Goal: Information Seeking & Learning: Learn about a topic

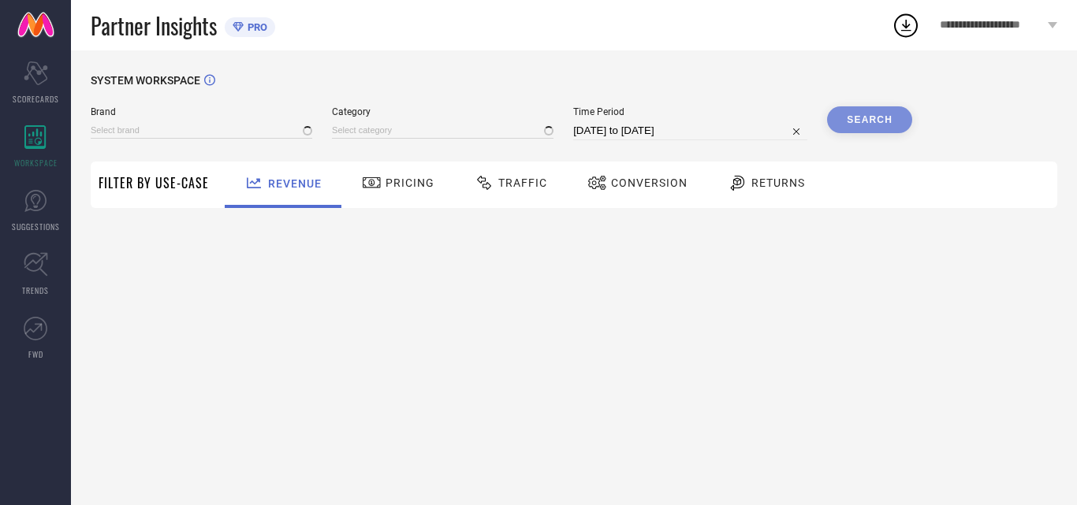
type input "BAESD"
type input "All"
select select "7"
select select "2025"
select select "8"
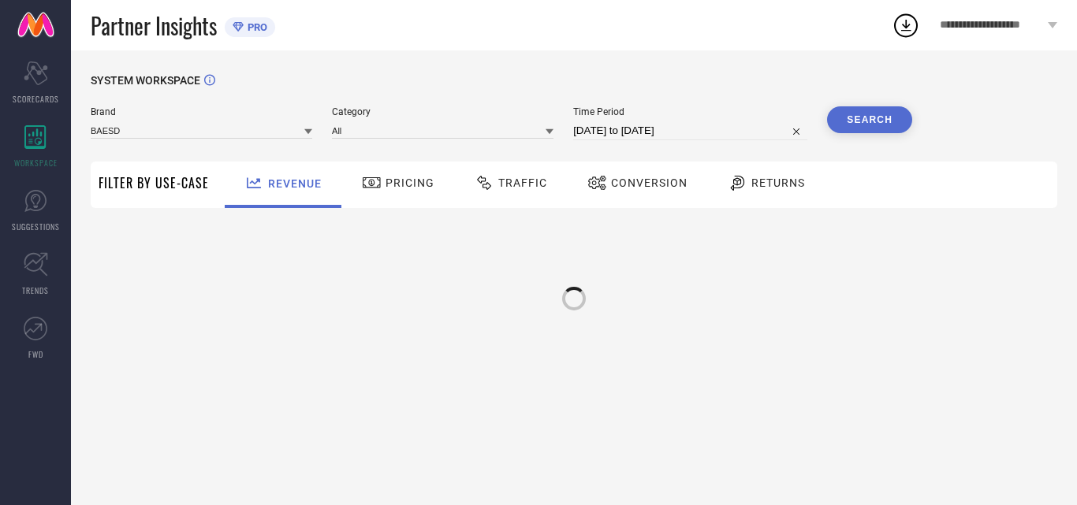
select select "2025"
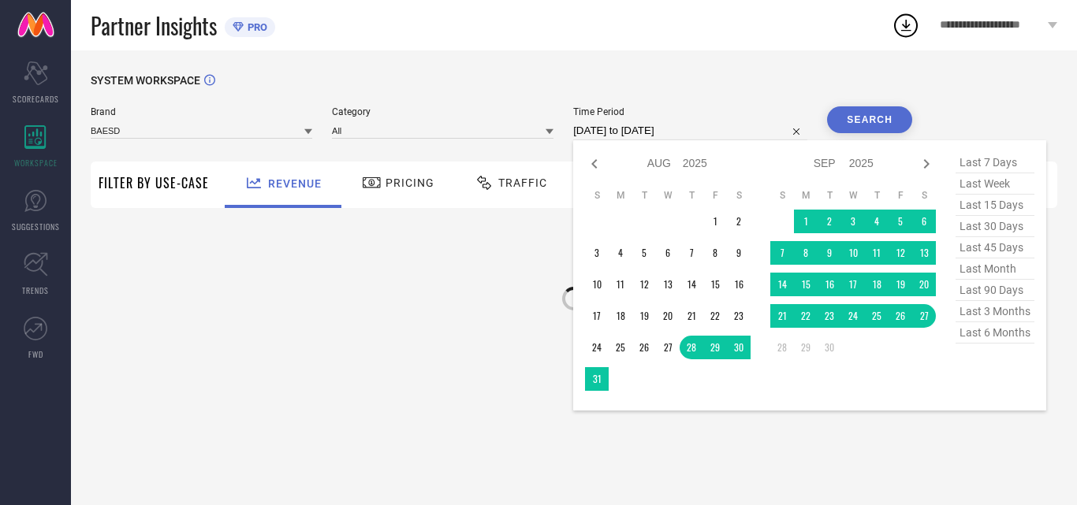
click at [640, 136] on input "[DATE] to [DATE]" at bounding box center [690, 130] width 234 height 19
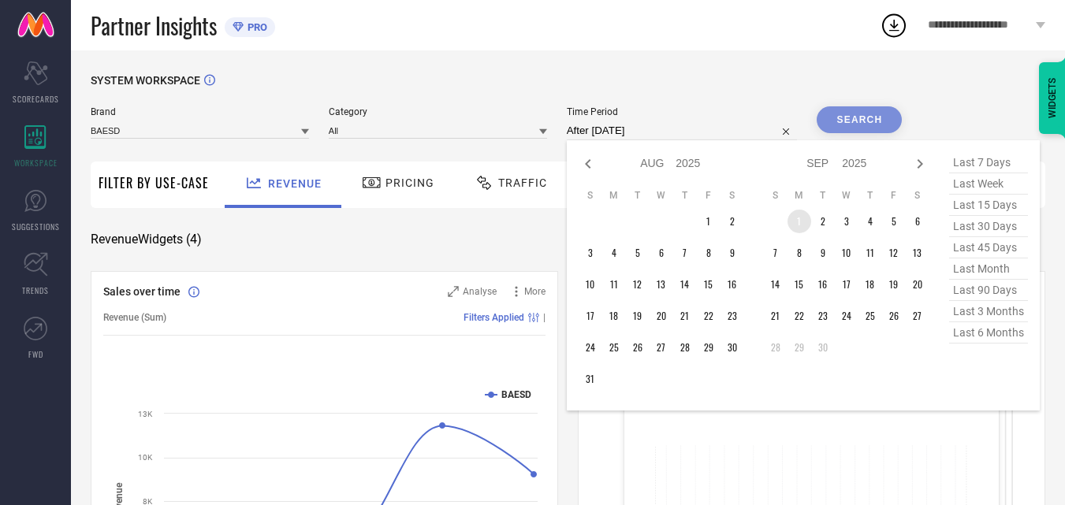
click at [799, 219] on td "1" at bounding box center [800, 222] width 24 height 24
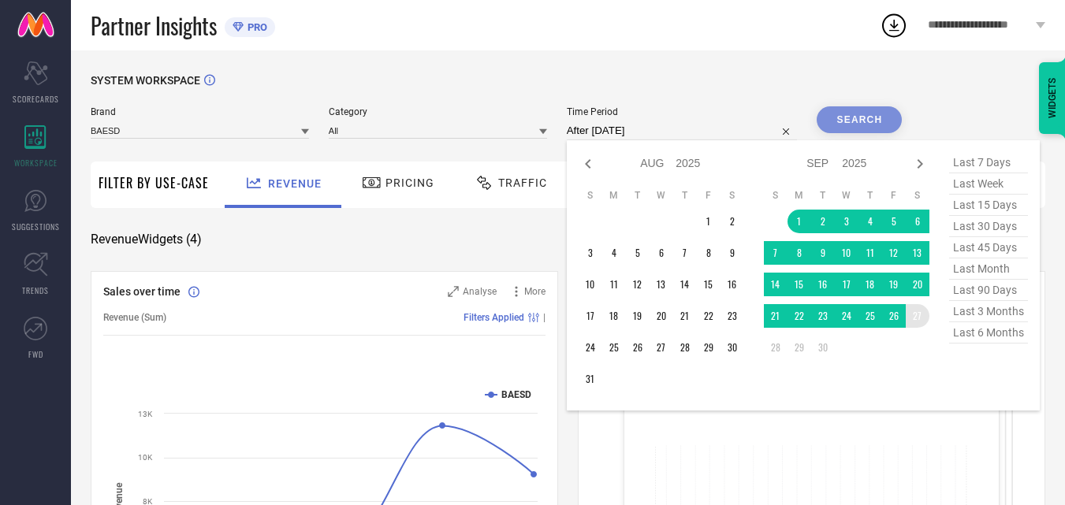
type input "[DATE] to [DATE]"
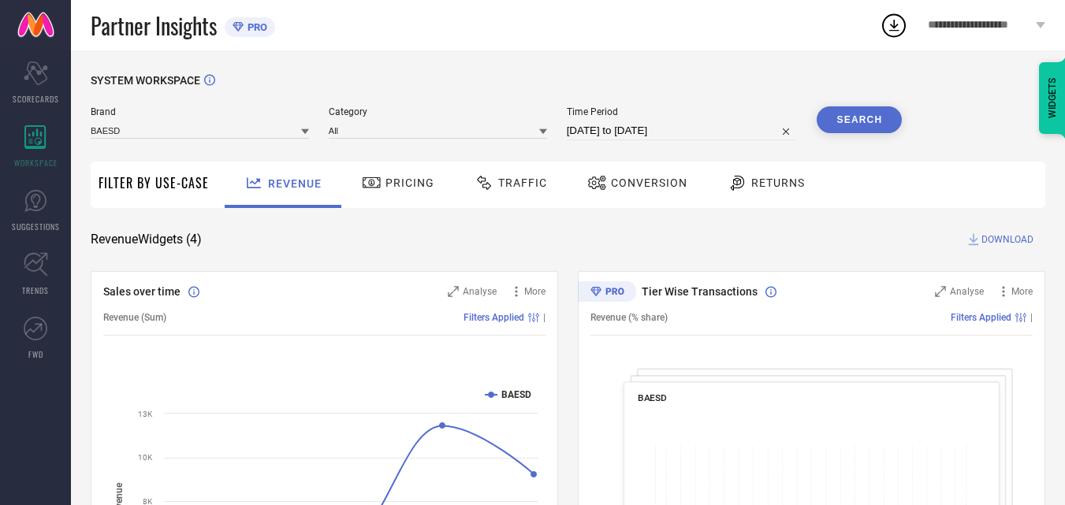
click at [852, 126] on button "Search" at bounding box center [859, 119] width 85 height 27
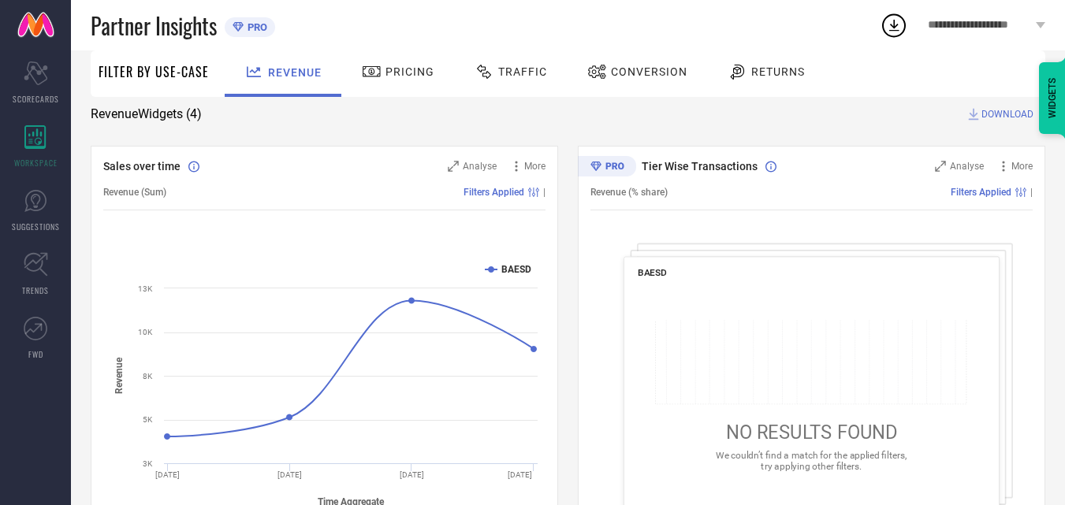
scroll to position [47, 0]
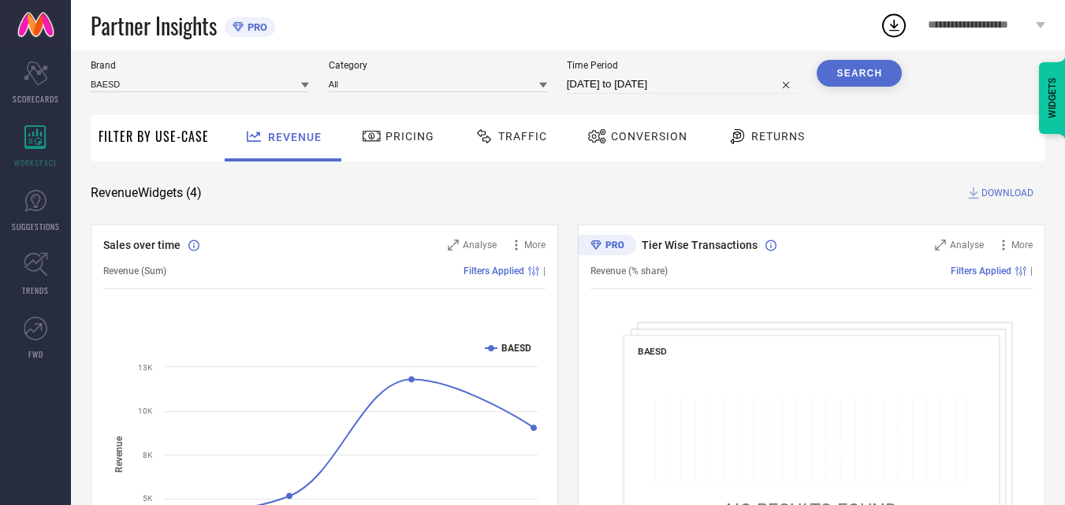
click at [379, 143] on div at bounding box center [374, 136] width 24 height 19
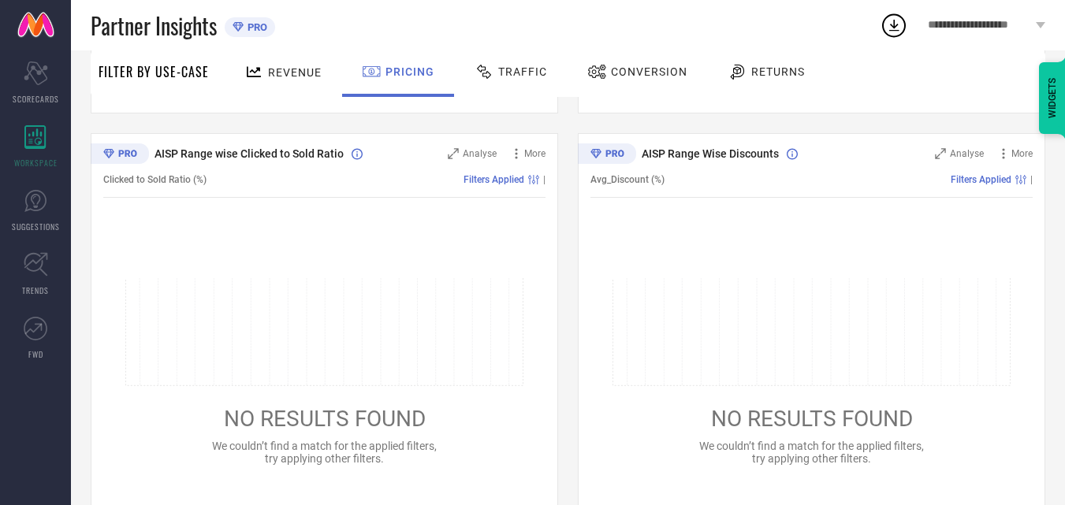
scroll to position [79, 0]
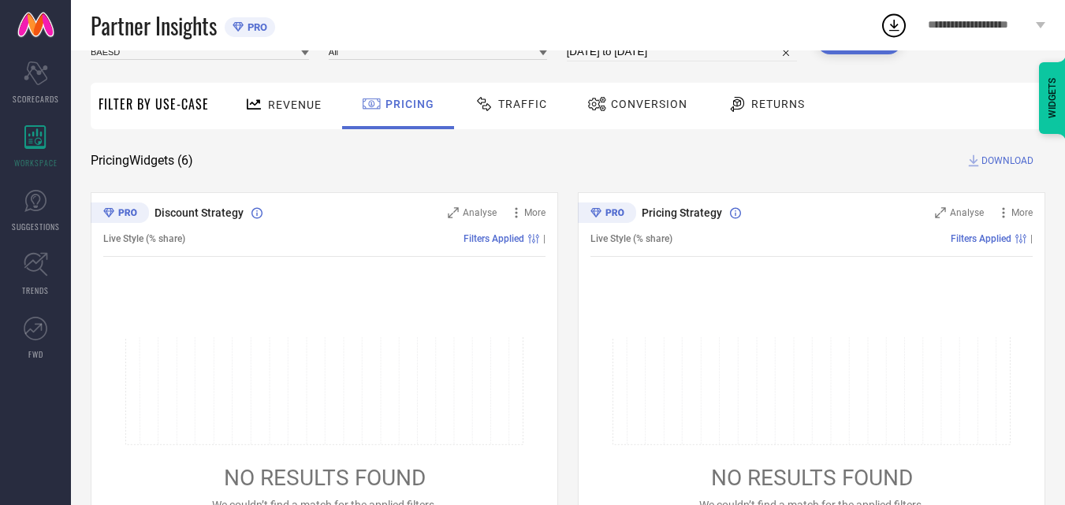
click at [500, 121] on div "Traffic" at bounding box center [511, 106] width 112 height 47
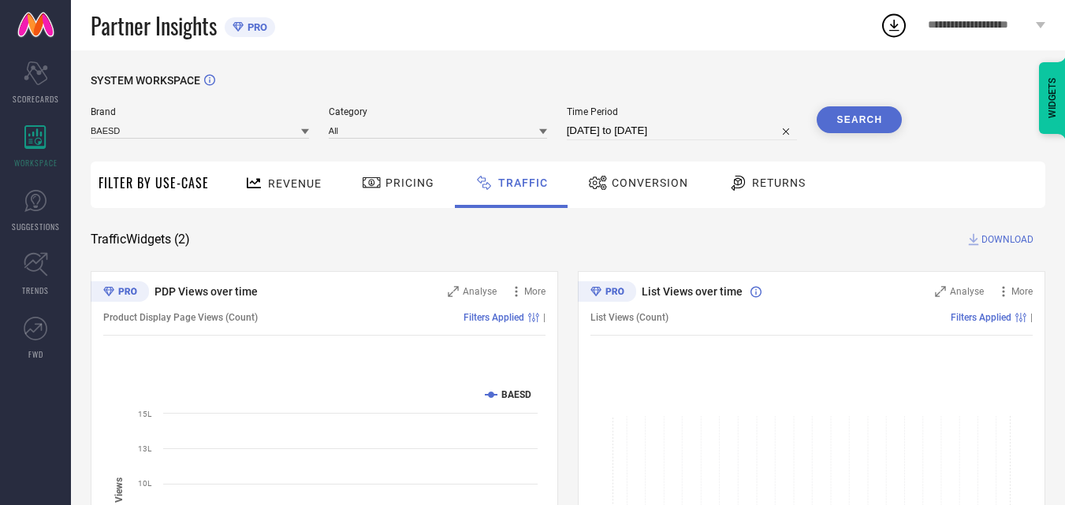
scroll to position [184, 0]
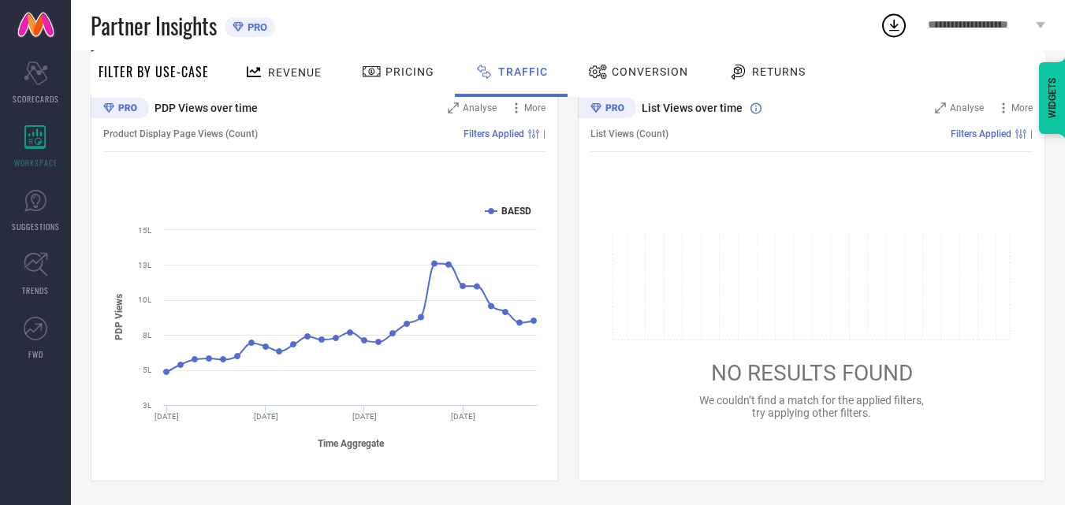
click at [628, 70] on span "Conversion" at bounding box center [650, 71] width 76 height 13
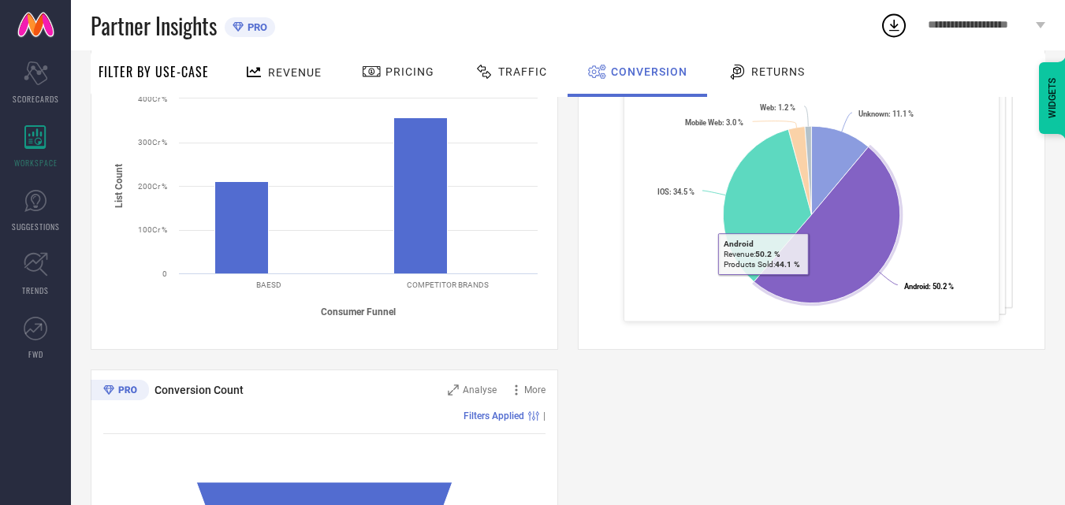
scroll to position [598, 0]
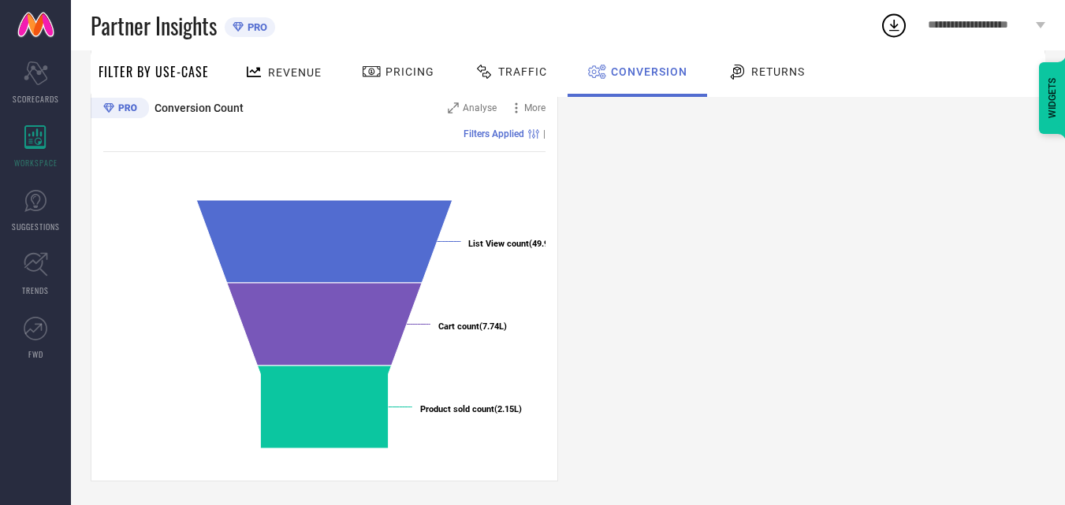
click at [765, 82] on div "Returns" at bounding box center [766, 71] width 85 height 27
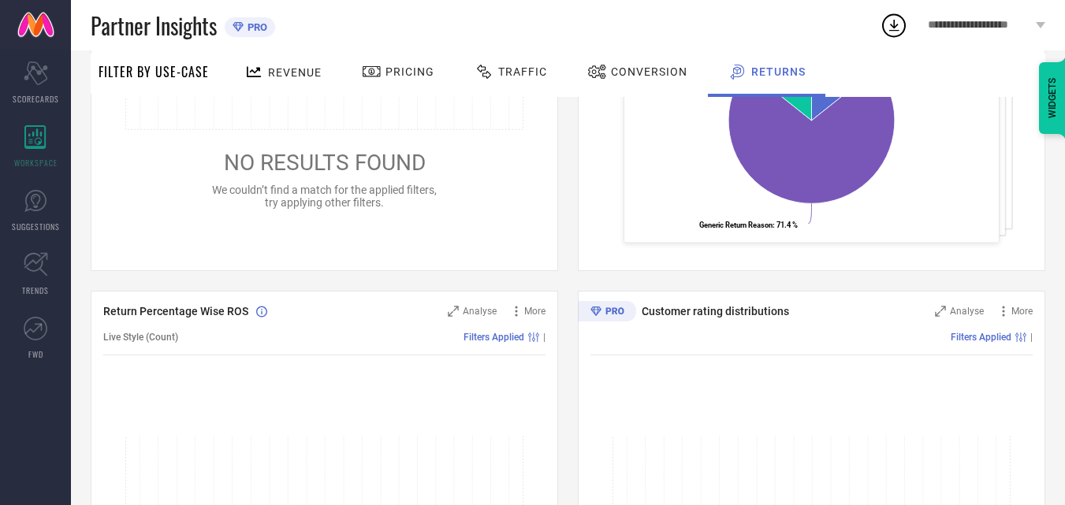
scroll to position [0, 0]
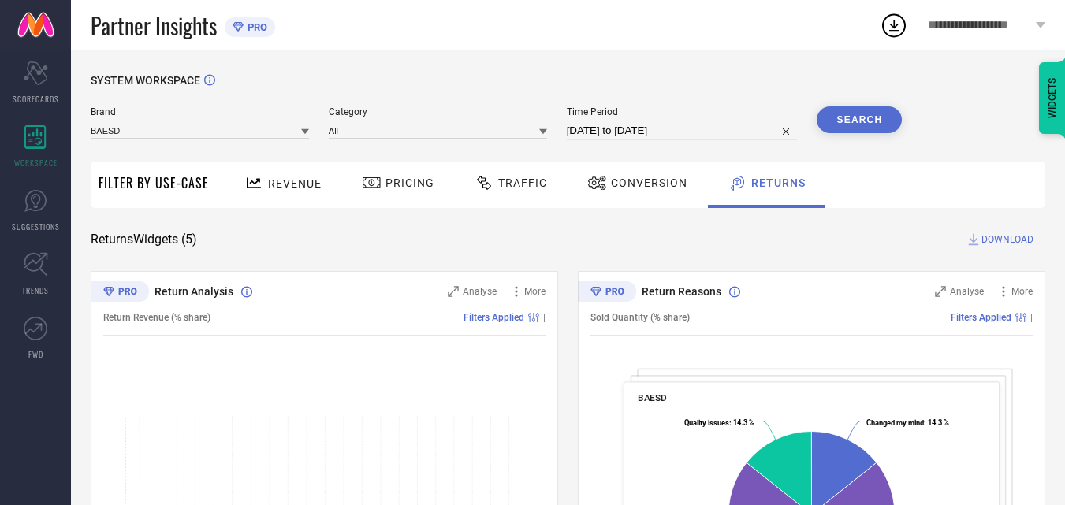
click at [283, 185] on span "Revenue" at bounding box center [295, 183] width 54 height 13
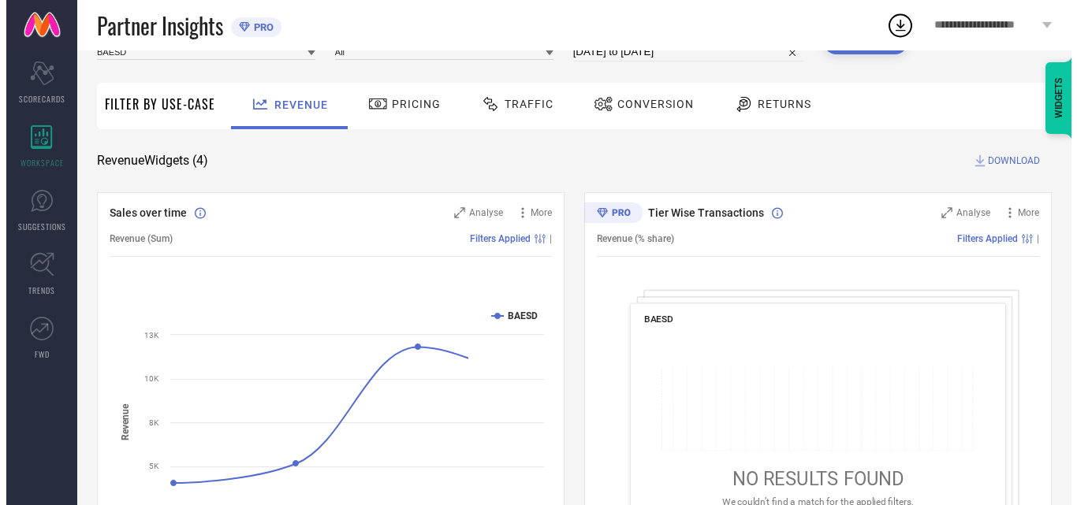
scroll to position [158, 0]
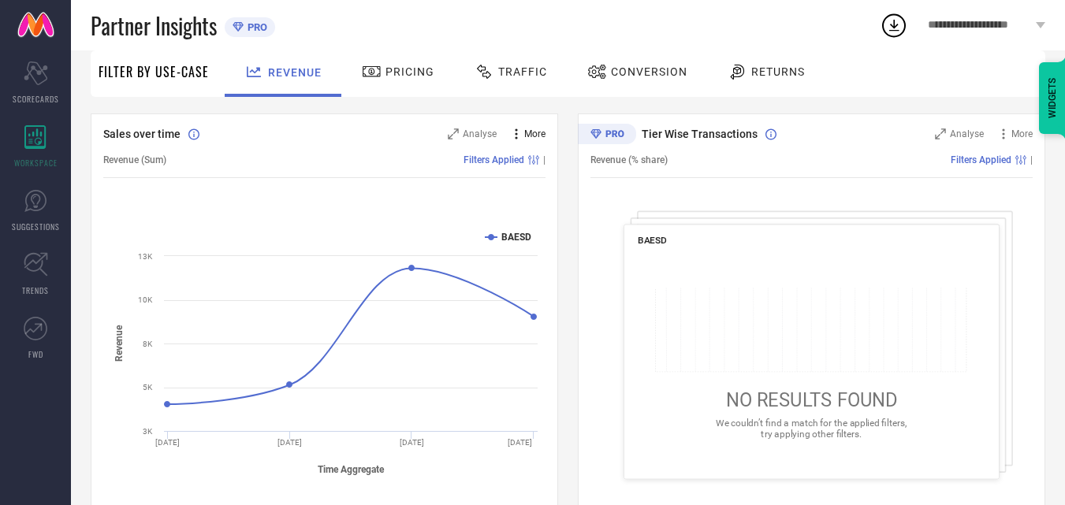
click at [542, 132] on span "More" at bounding box center [534, 134] width 21 height 11
click at [474, 129] on span "Analyse" at bounding box center [480, 134] width 34 height 11
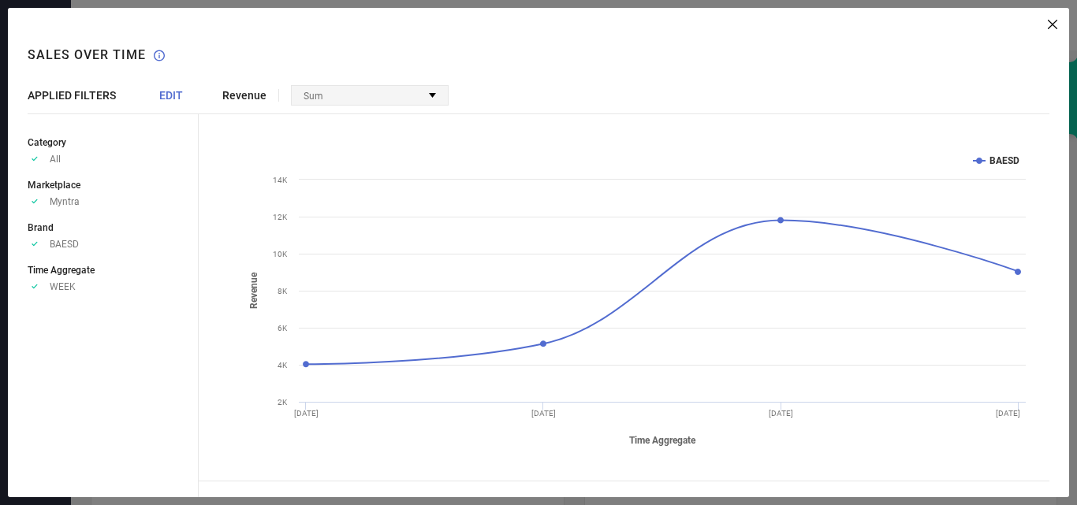
click at [359, 99] on div "Sum" at bounding box center [370, 95] width 156 height 19
click at [486, 59] on div "Revenue Sum No options available Created with Highcharts 9.3.3 Time Aggregate R…" at bounding box center [634, 253] width 870 height 490
click at [177, 95] on span "EDIT" at bounding box center [171, 95] width 24 height 13
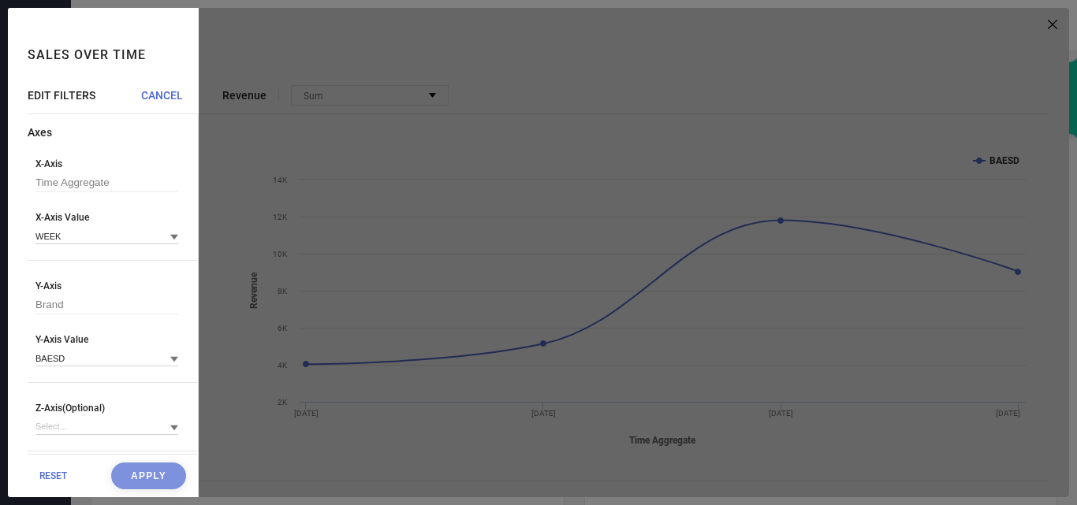
scroll to position [277, 0]
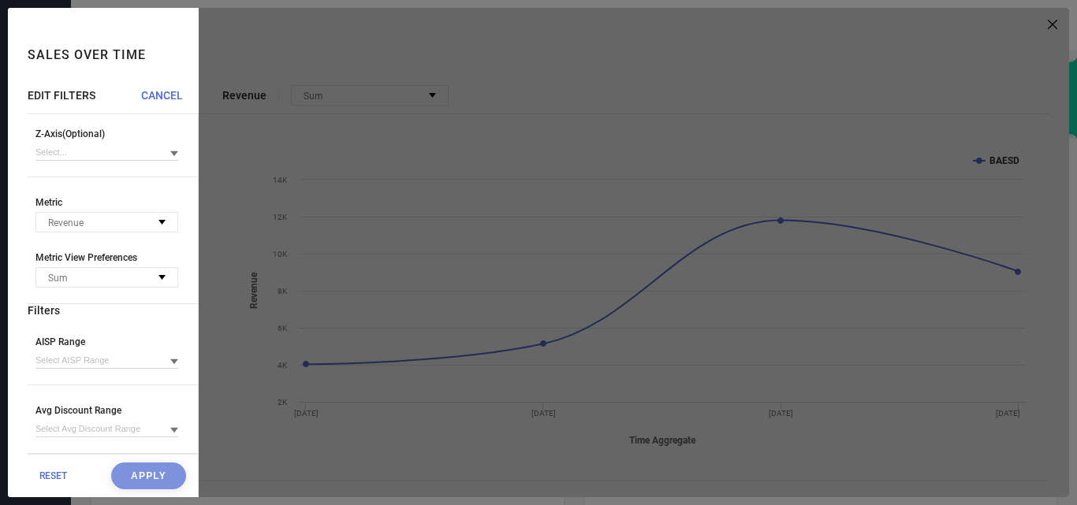
click at [59, 475] on span "RESET" at bounding box center [53, 476] width 28 height 11
click at [162, 94] on span "CANCEL" at bounding box center [162, 95] width 42 height 13
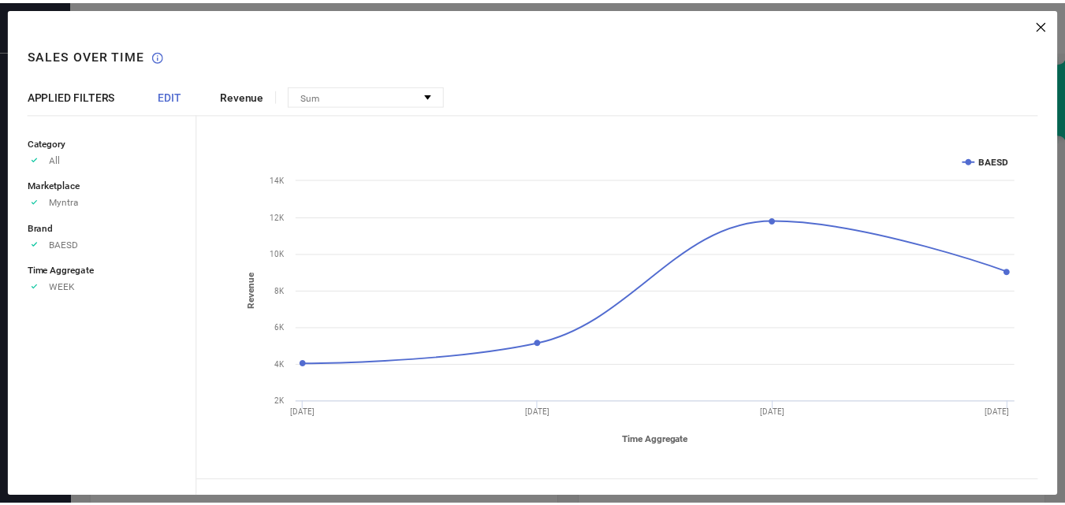
scroll to position [0, 0]
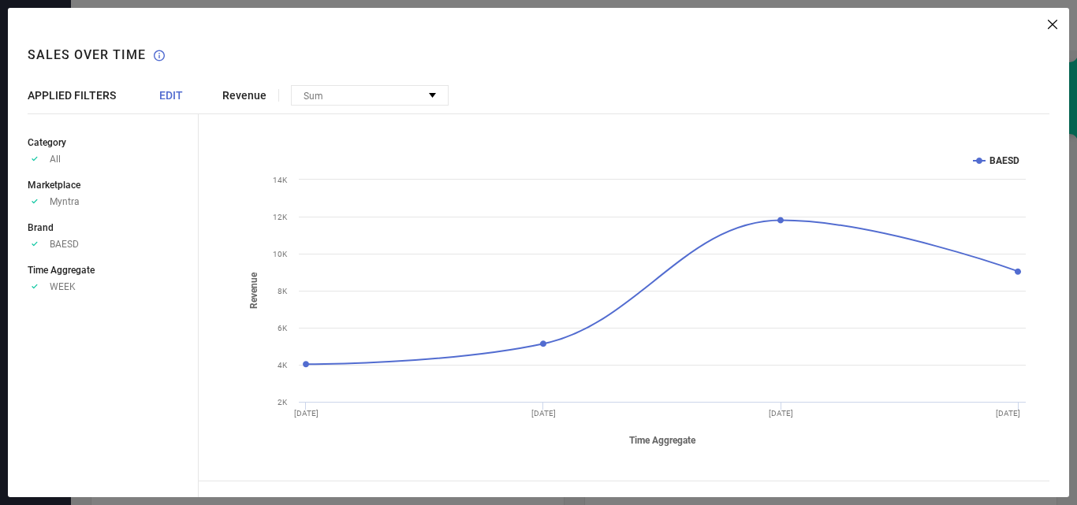
click at [1062, 27] on div "Revenue Sum No options available Created with Highcharts 9.3.3 Time Aggregate R…" at bounding box center [634, 253] width 870 height 490
click at [1049, 26] on icon at bounding box center [1052, 24] width 9 height 9
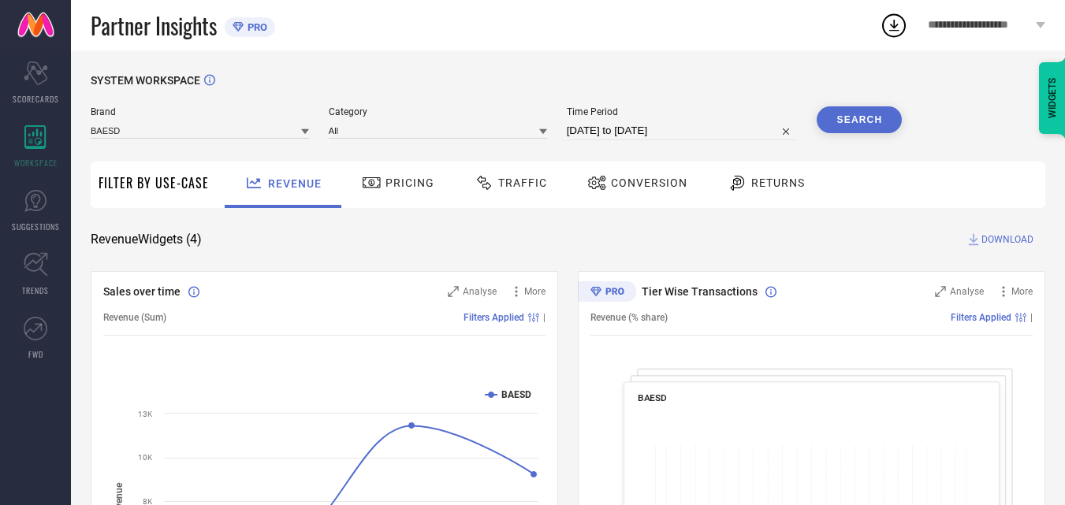
click at [660, 129] on input "[DATE] to [DATE]" at bounding box center [682, 130] width 231 height 19
select select "8"
select select "2025"
select select "9"
select select "2025"
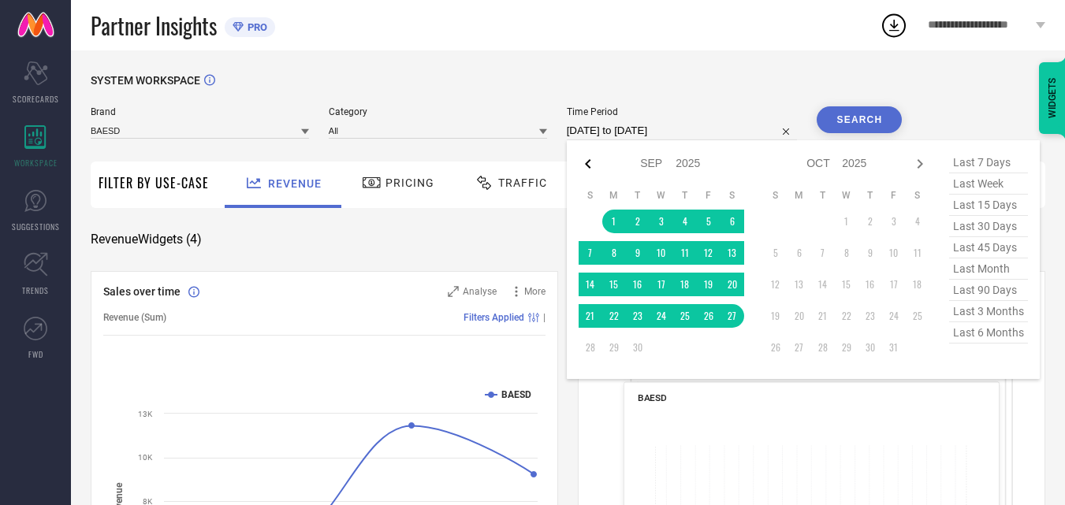
click at [588, 168] on icon at bounding box center [588, 164] width 19 height 19
select select "7"
select select "2025"
select select "8"
select select "2025"
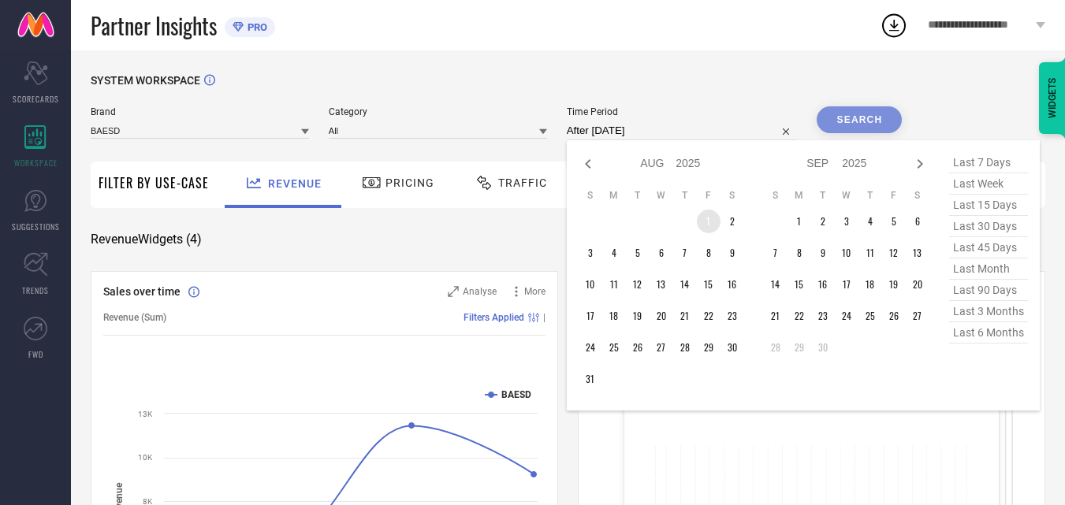
click at [717, 224] on td "1" at bounding box center [709, 222] width 24 height 24
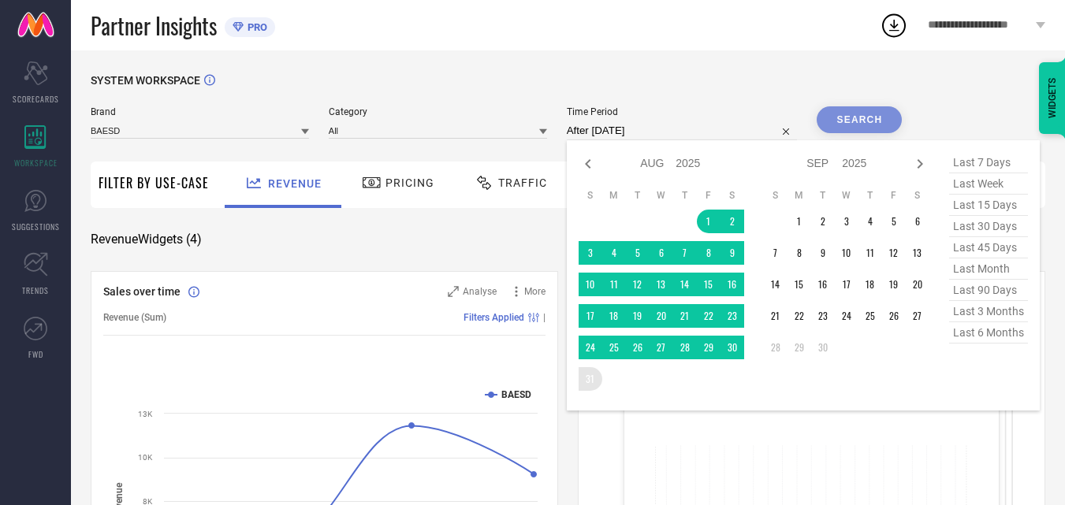
type input "[DATE] to [DATE]"
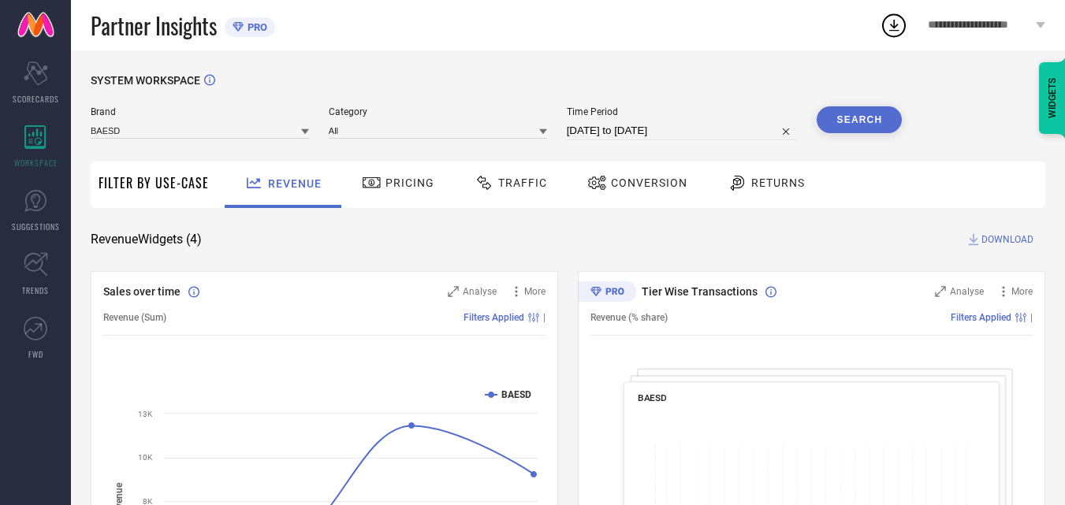
click at [852, 117] on button "Search" at bounding box center [859, 119] width 85 height 27
click at [393, 188] on span "Pricing" at bounding box center [410, 183] width 49 height 13
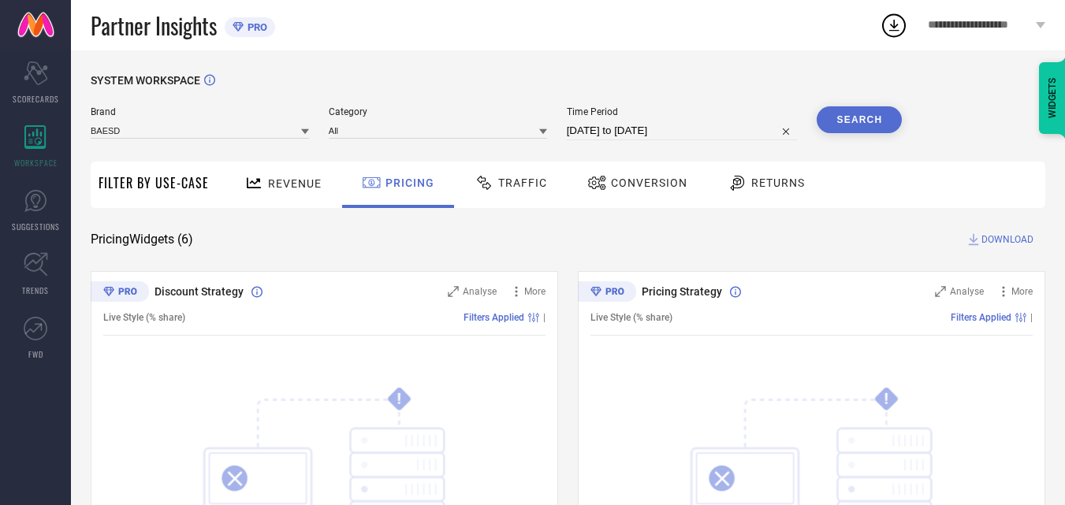
click at [526, 188] on span "Traffic" at bounding box center [522, 183] width 49 height 13
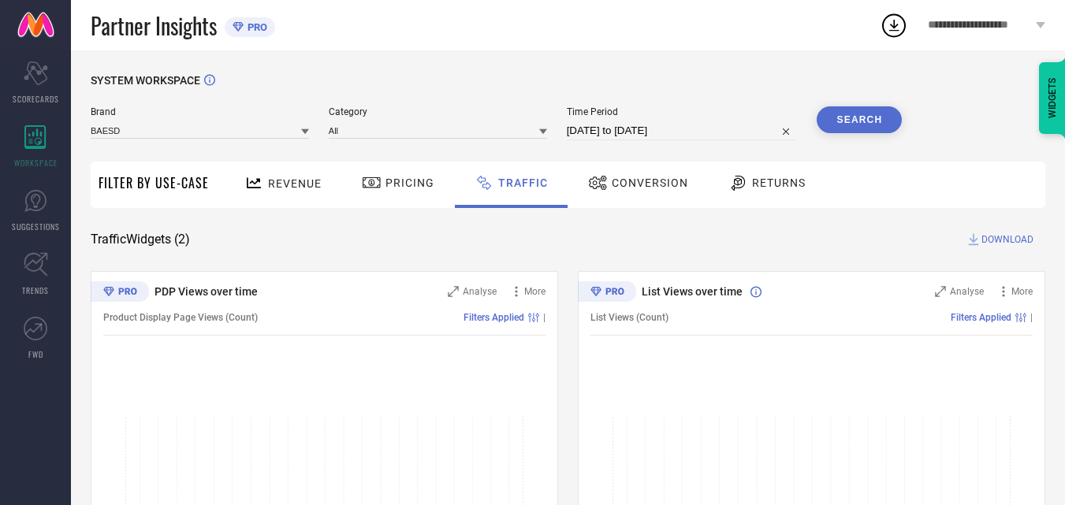
click at [650, 193] on div "Conversion" at bounding box center [638, 182] width 108 height 27
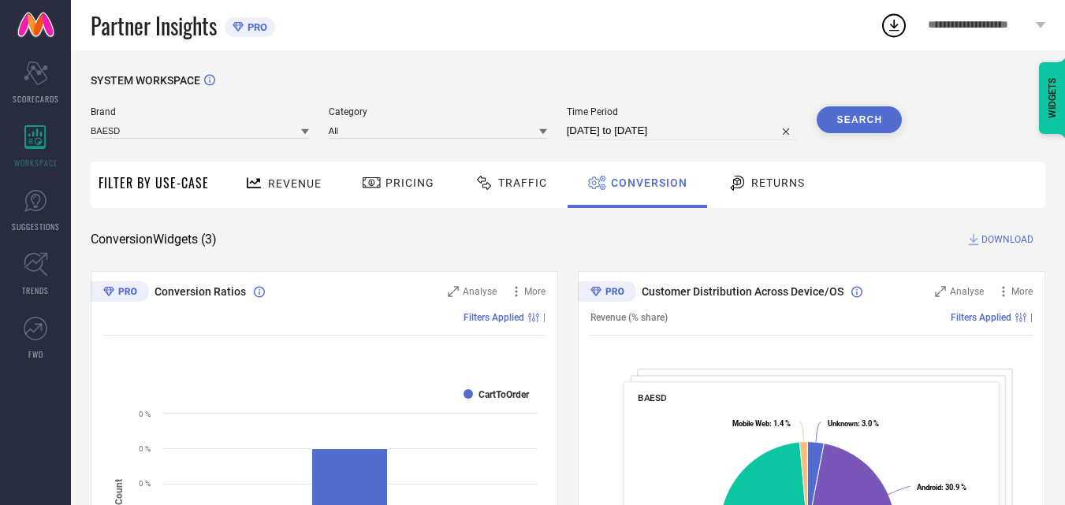
click at [772, 192] on div "Returns" at bounding box center [766, 182] width 85 height 27
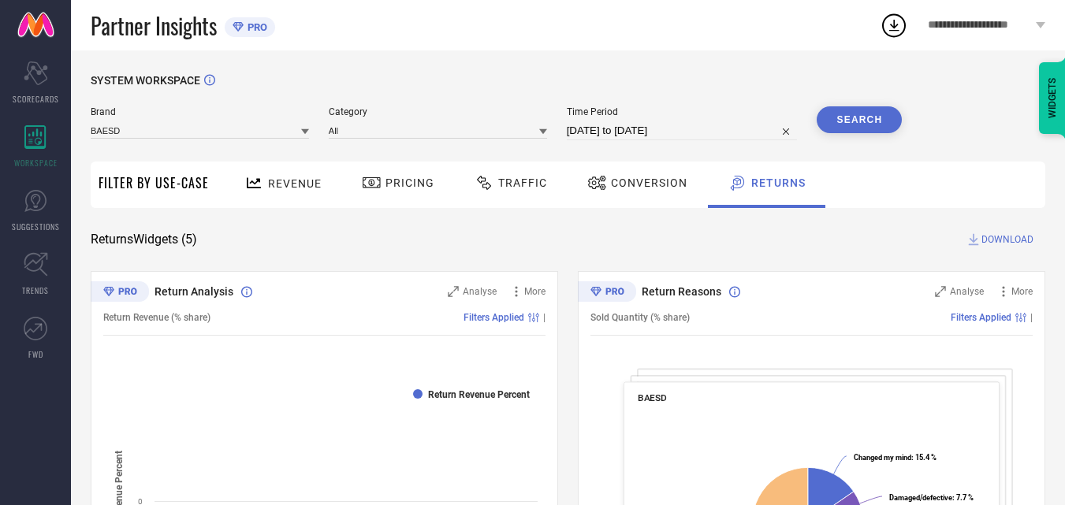
drag, startPoint x: 44, startPoint y: 96, endPoint x: 102, endPoint y: 126, distance: 64.9
click at [44, 95] on span "SCORECARDS" at bounding box center [36, 99] width 47 height 12
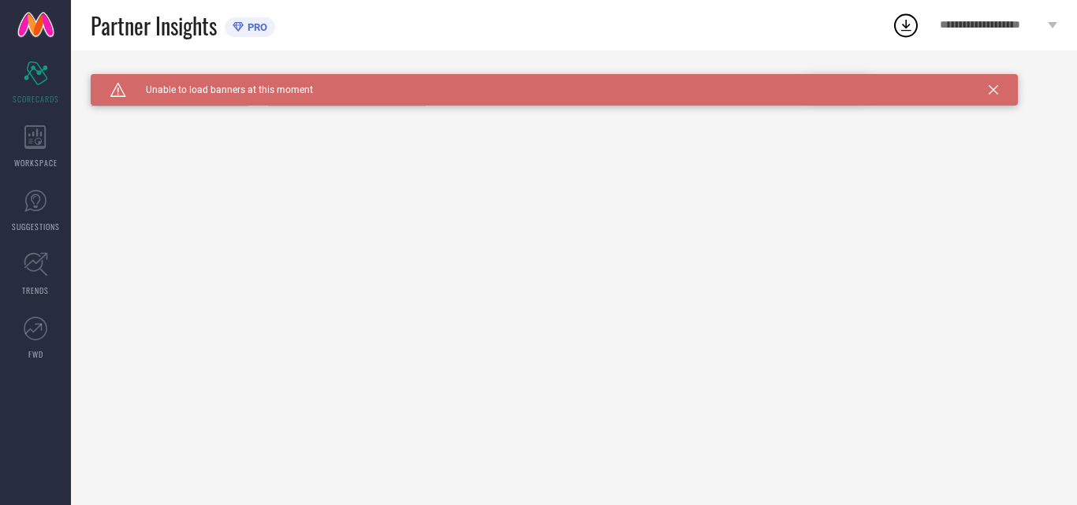
type input "All"
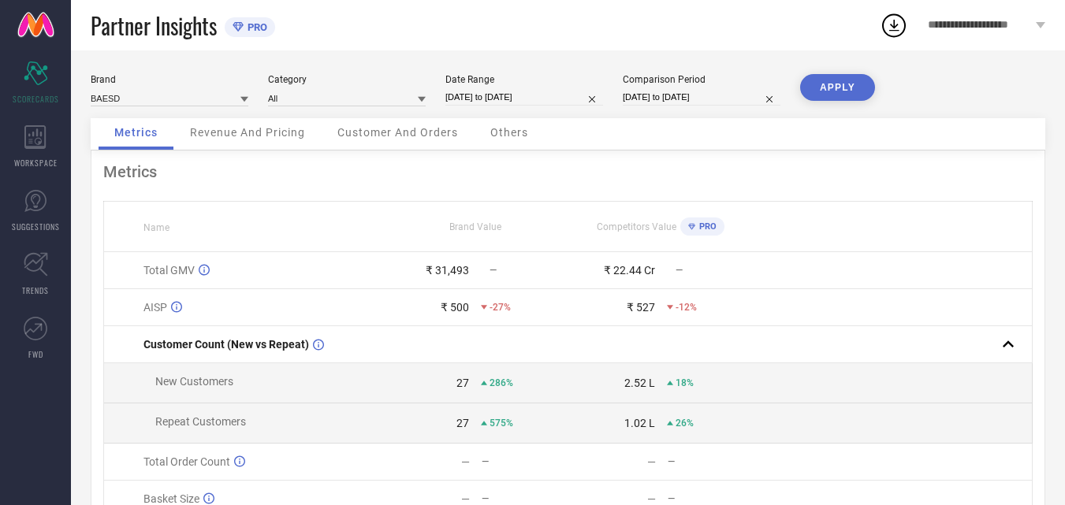
click at [214, 133] on span "Revenue And Pricing" at bounding box center [247, 132] width 115 height 13
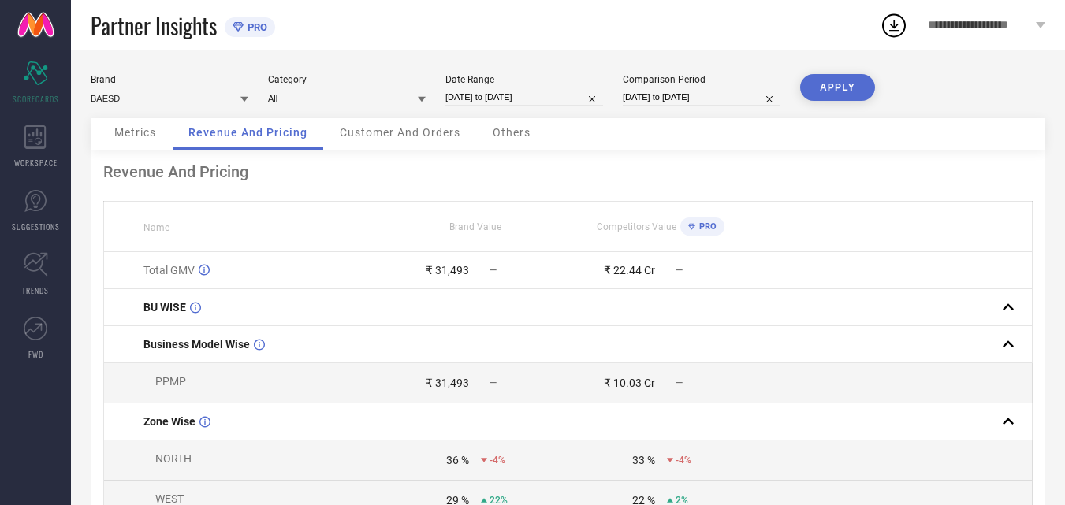
click at [394, 136] on span "Customer And Orders" at bounding box center [400, 132] width 121 height 13
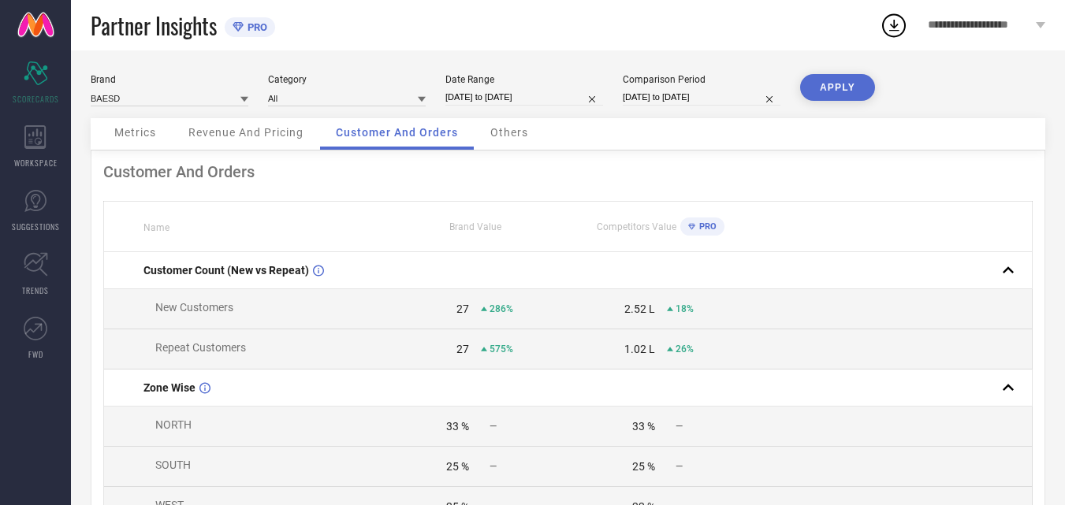
click at [495, 129] on span "Others" at bounding box center [509, 132] width 38 height 13
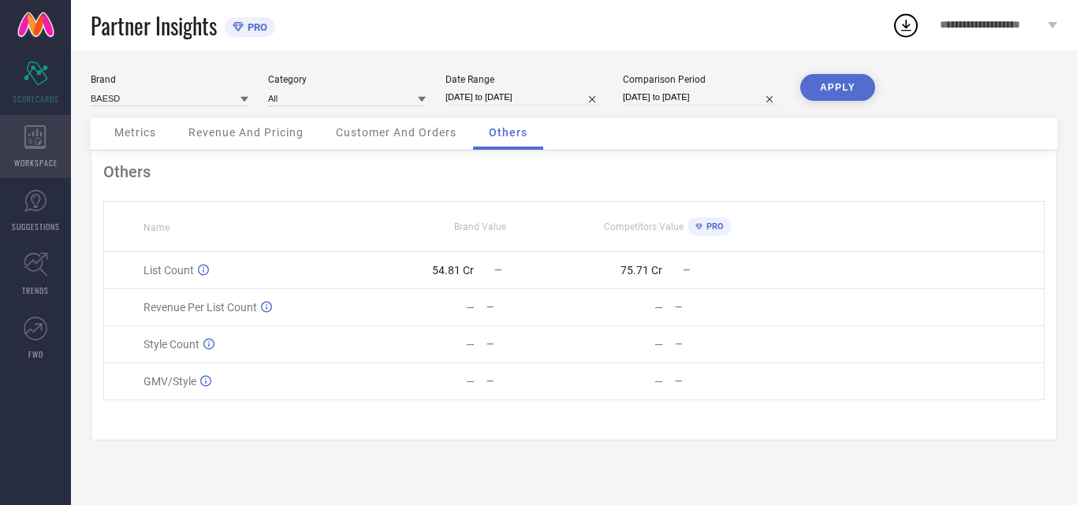
click at [44, 143] on icon at bounding box center [35, 137] width 22 height 24
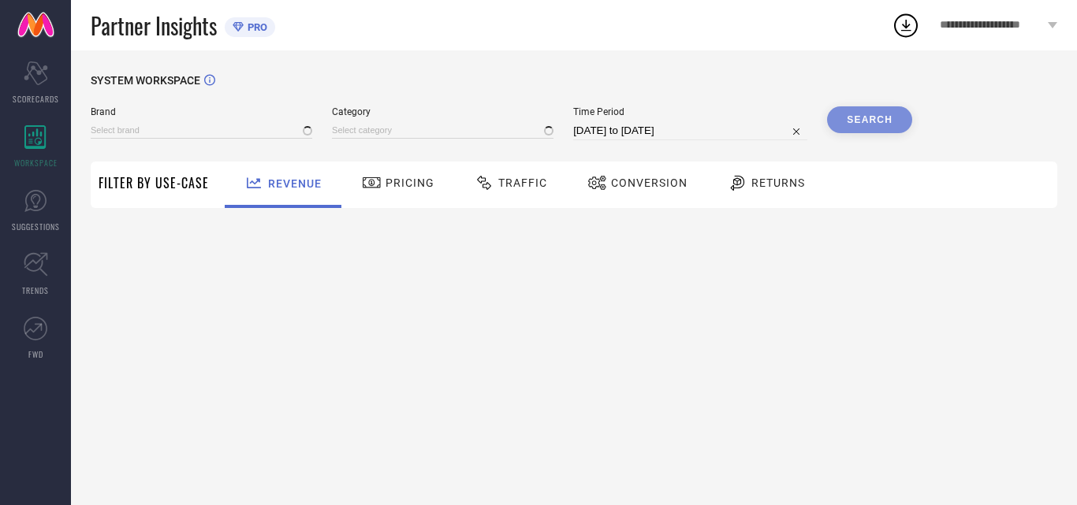
type input "BAESD"
type input "All"
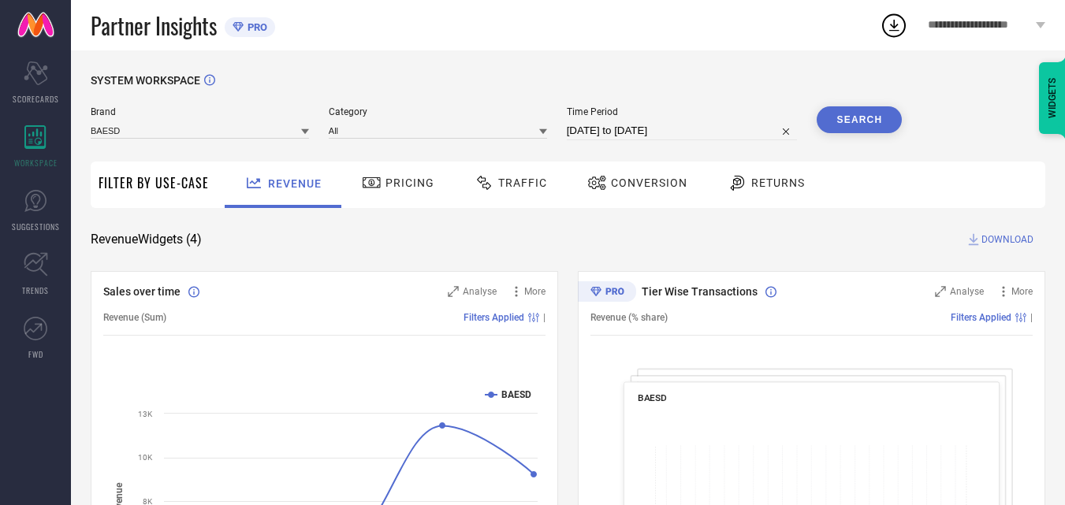
click at [147, 179] on span "Filter By Use-Case" at bounding box center [154, 182] width 110 height 19
click at [843, 121] on button "Search" at bounding box center [859, 119] width 85 height 27
click at [412, 125] on input at bounding box center [438, 130] width 218 height 17
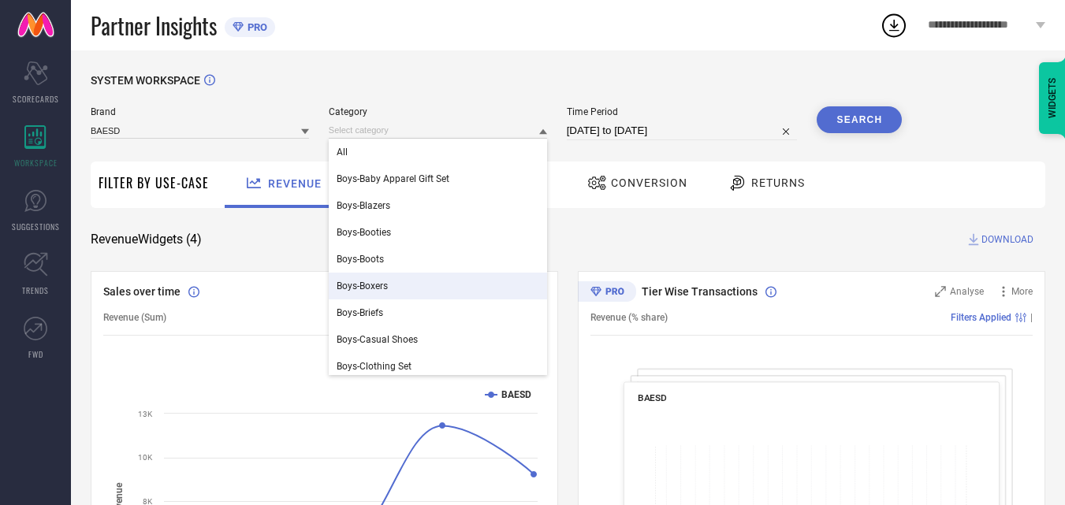
click at [621, 238] on div "Revenue Widgets ( 4 ) DOWNLOAD" at bounding box center [568, 240] width 955 height 16
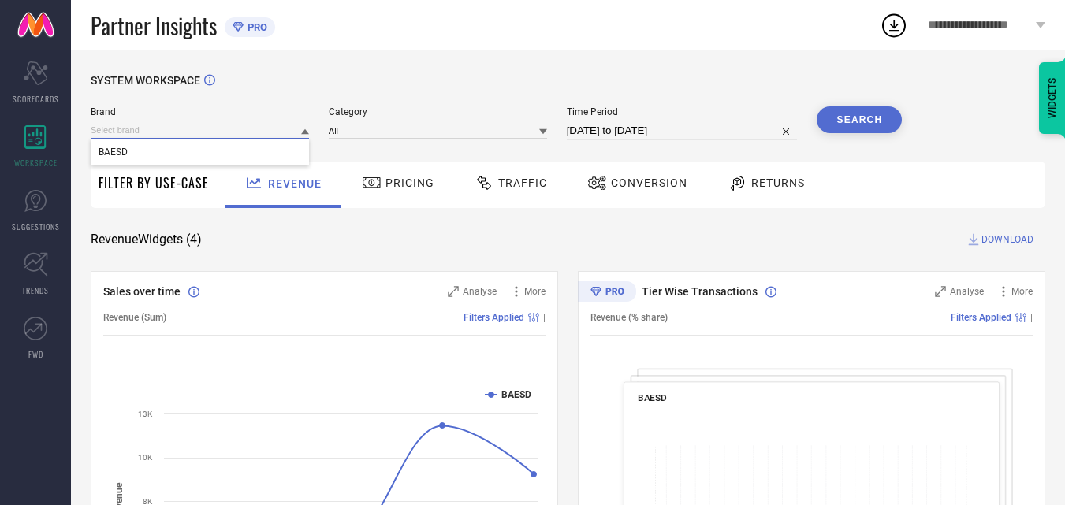
click at [196, 125] on input at bounding box center [200, 130] width 218 height 17
click at [311, 95] on div "SYSTEM WORKSPACE" at bounding box center [568, 90] width 955 height 32
click at [412, 181] on span "Pricing" at bounding box center [410, 183] width 49 height 13
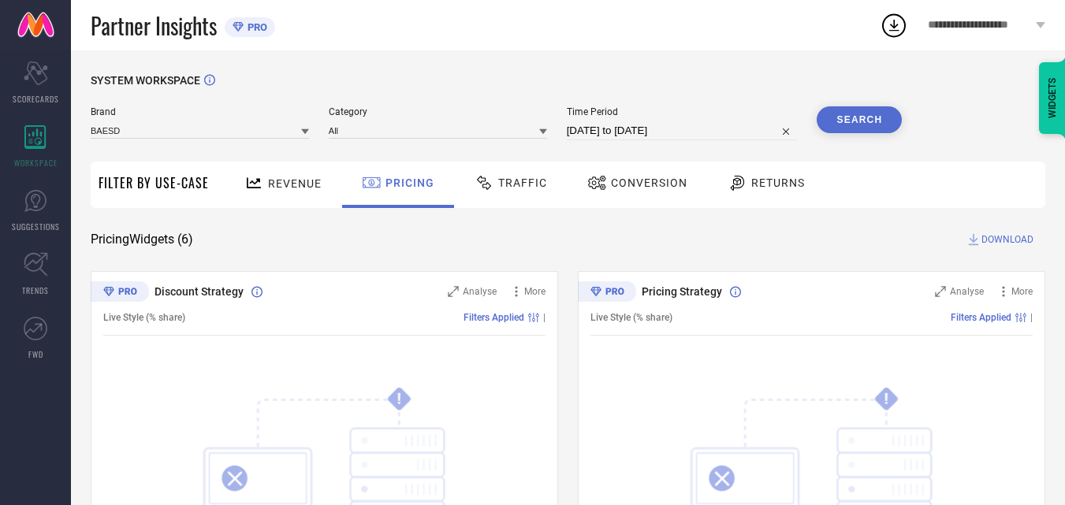
click at [644, 129] on input "[DATE] to [DATE]" at bounding box center [682, 130] width 231 height 19
select select "7"
select select "2025"
select select "8"
select select "2025"
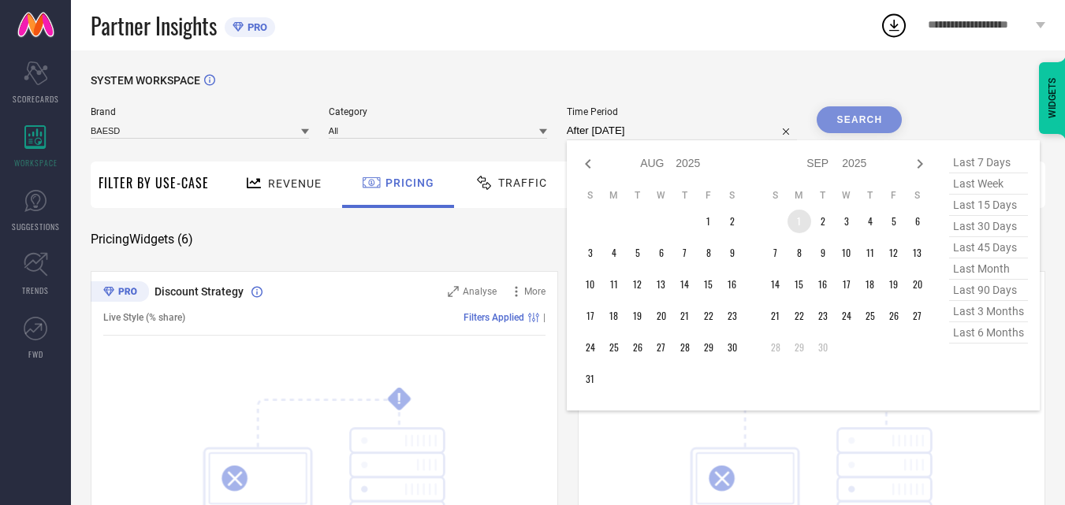
click at [799, 219] on td "1" at bounding box center [800, 222] width 24 height 24
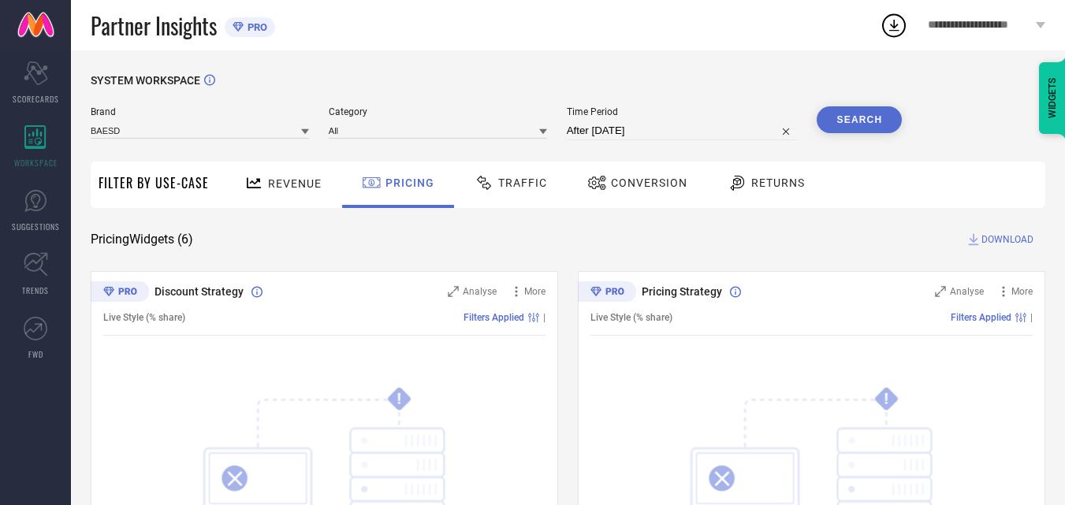
type input "[DATE] to [DATE]"
select select "8"
select select "2025"
select select "9"
select select "2025"
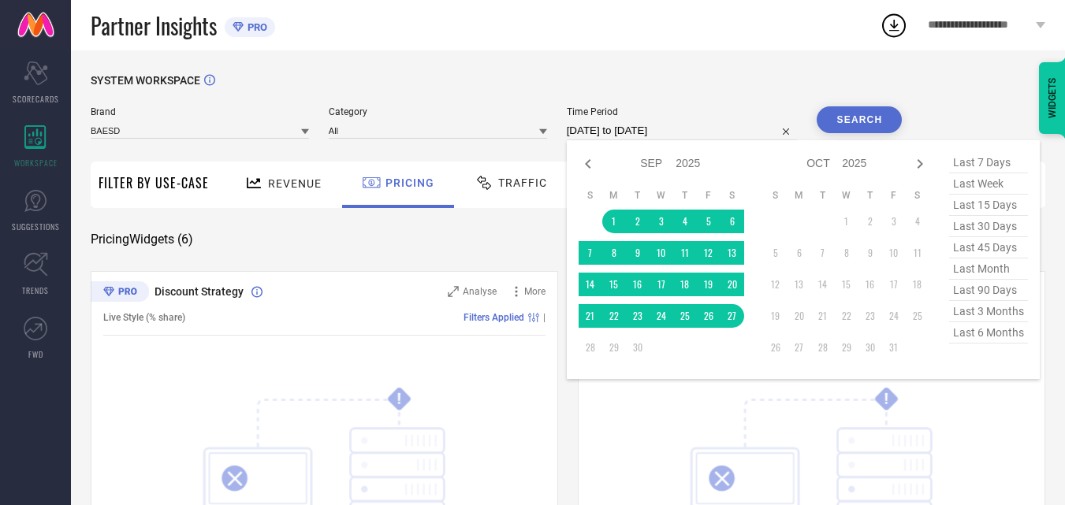
click at [602, 131] on input "[DATE] to [DATE]" at bounding box center [682, 130] width 231 height 19
click at [992, 224] on span "last 30 days" at bounding box center [988, 226] width 79 height 21
type input "[DATE] to [DATE]"
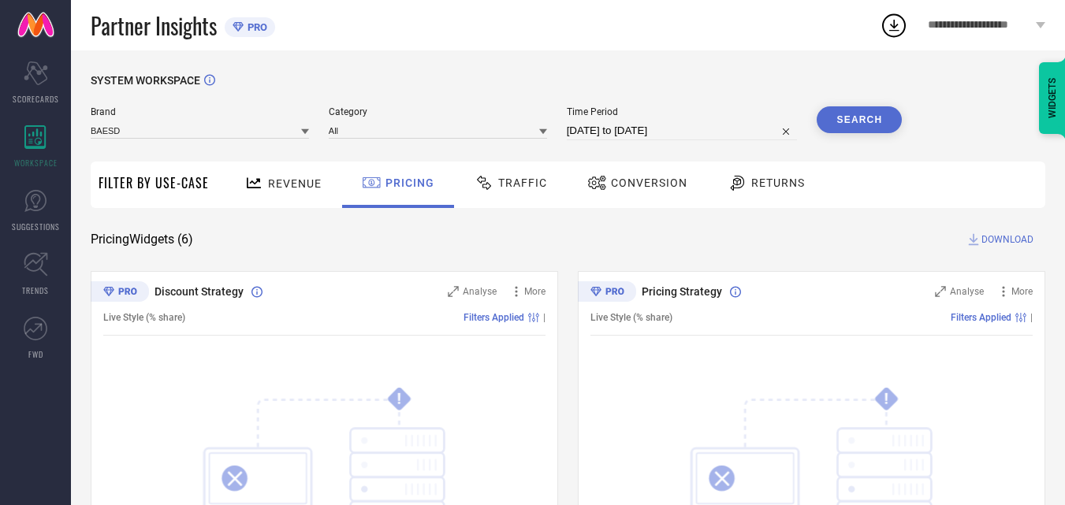
select select "7"
select select "2025"
select select "8"
select select "2025"
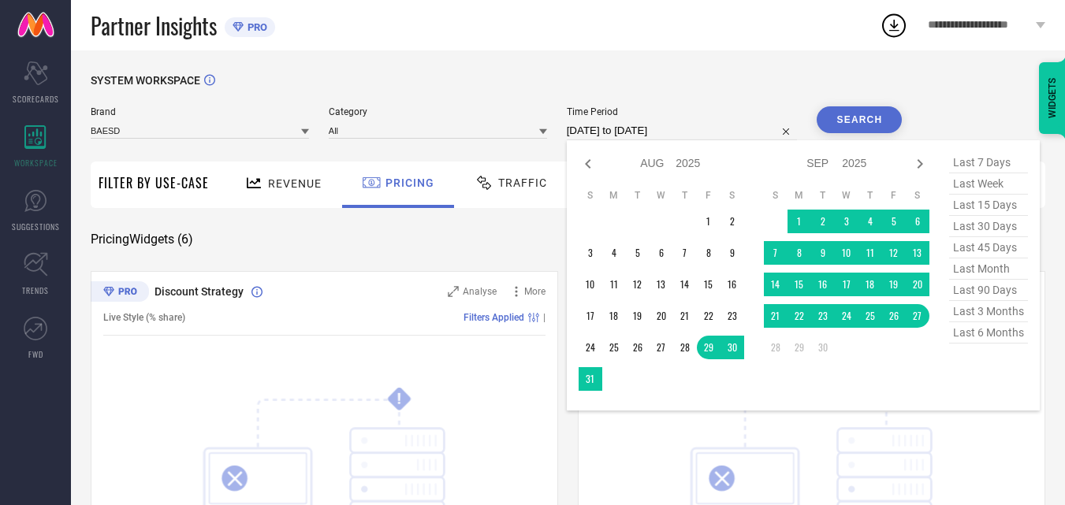
click at [673, 128] on input "[DATE] to [DATE]" at bounding box center [682, 130] width 231 height 19
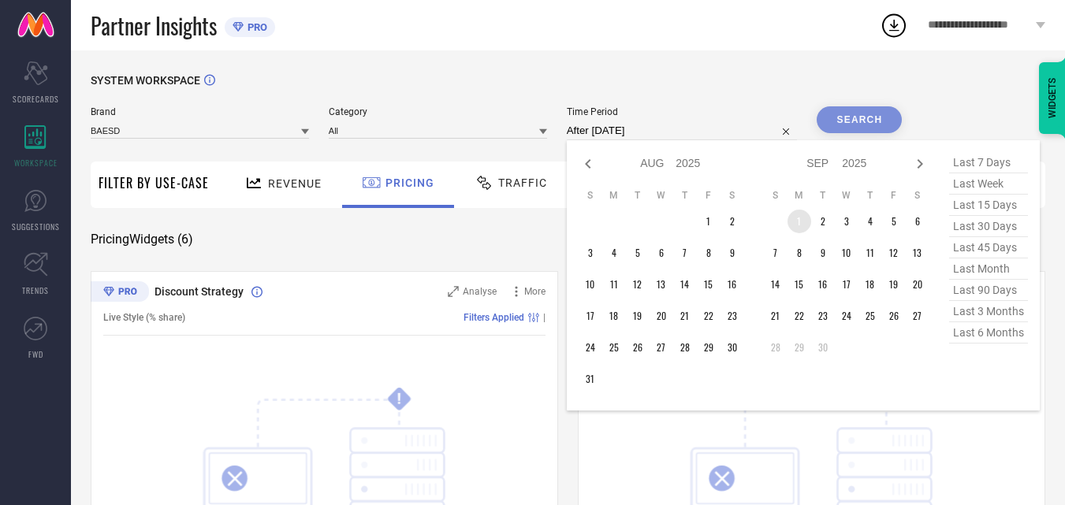
click at [798, 220] on td "1" at bounding box center [800, 222] width 24 height 24
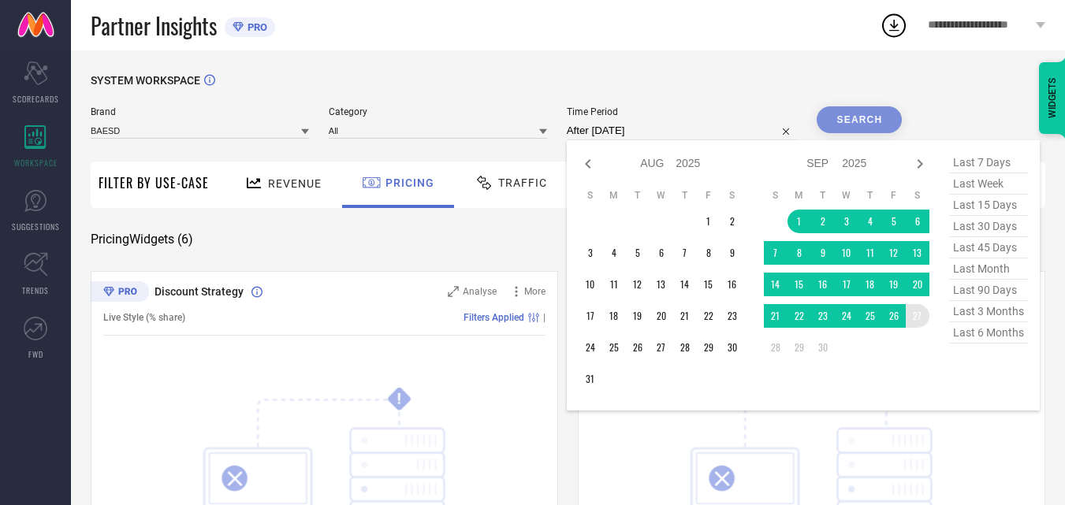
type input "[DATE] to [DATE]"
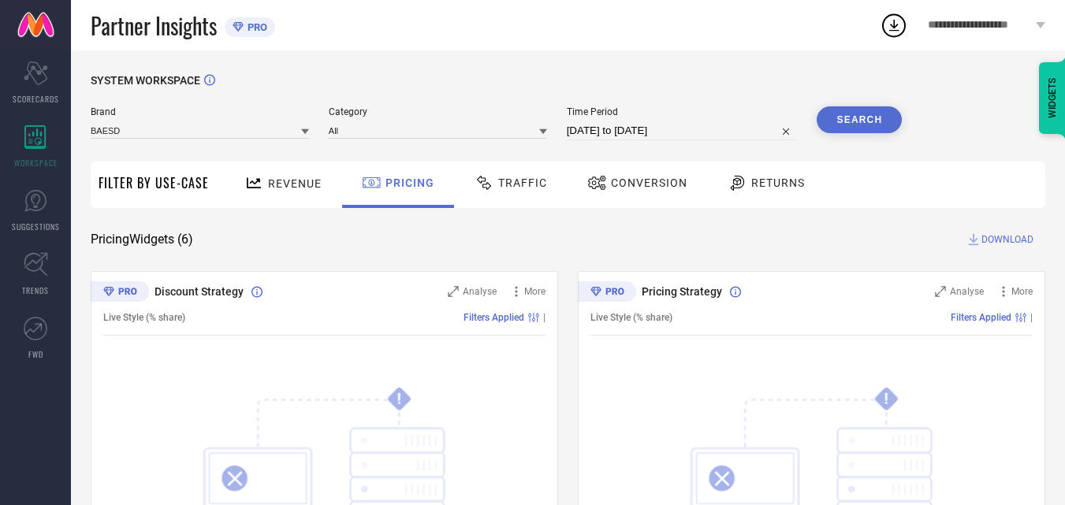
click at [854, 117] on button "Search" at bounding box center [859, 119] width 85 height 27
click at [283, 184] on span "Revenue" at bounding box center [295, 183] width 54 height 13
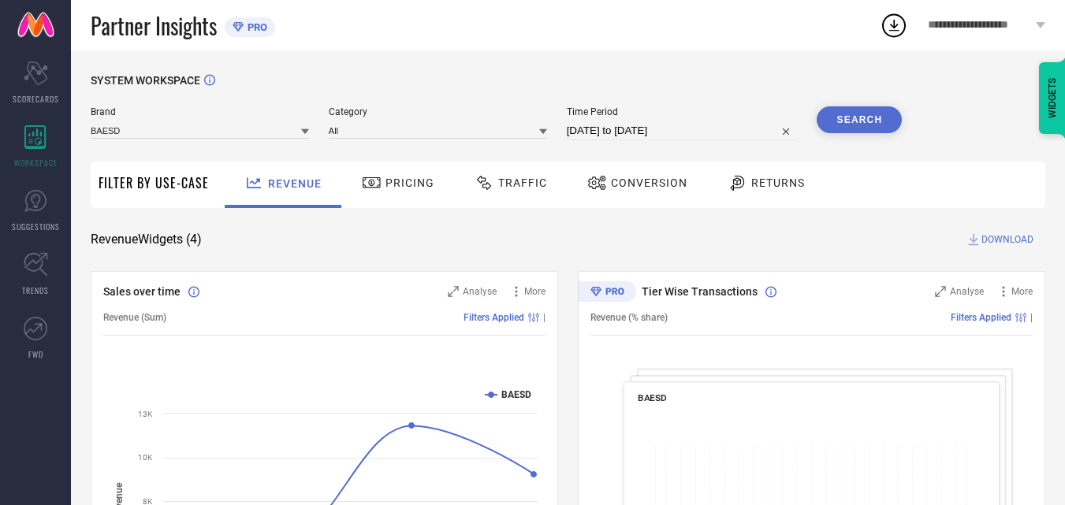
select select "8"
select select "2025"
select select "9"
select select "2025"
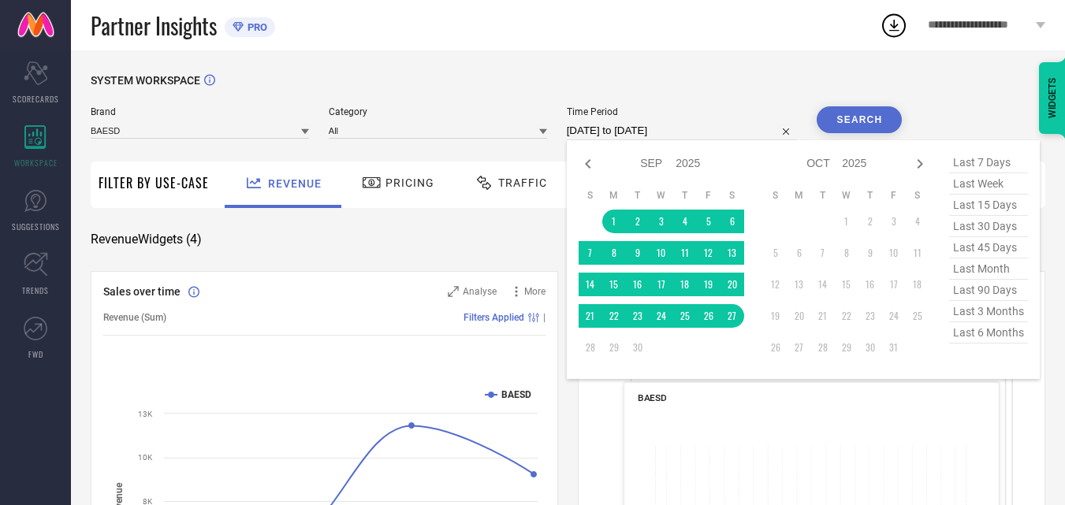
click at [598, 136] on input "[DATE] to [DATE]" at bounding box center [682, 130] width 231 height 19
click at [580, 160] on icon at bounding box center [588, 164] width 19 height 19
select select "7"
select select "2025"
select select "8"
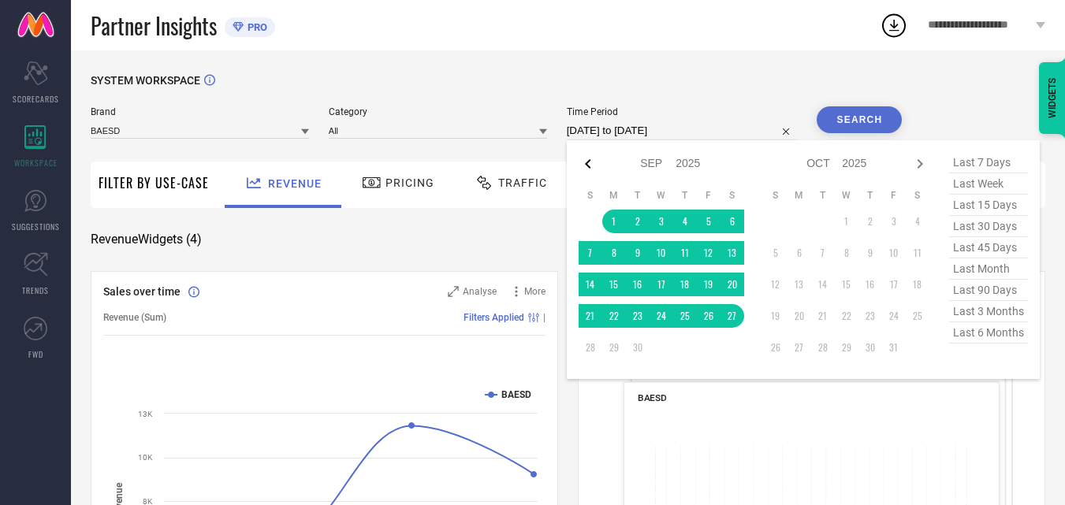
select select "2025"
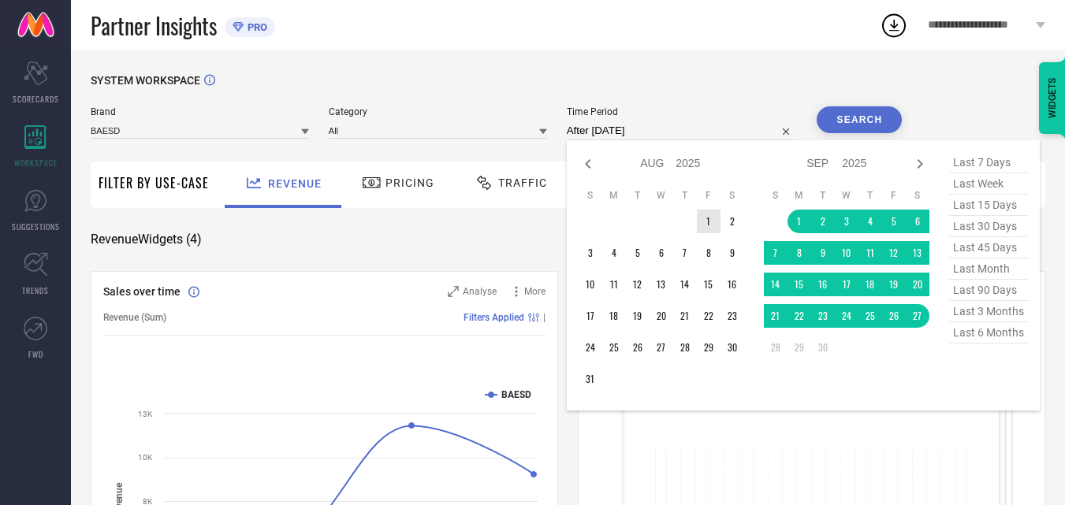
click at [708, 219] on td "1" at bounding box center [709, 222] width 24 height 24
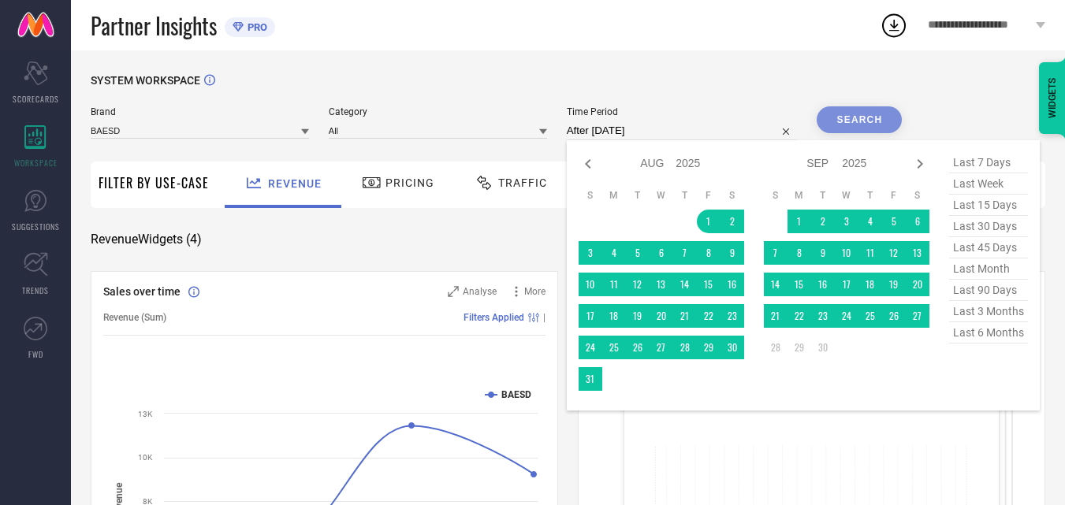
click at [608, 382] on td at bounding box center [614, 379] width 24 height 24
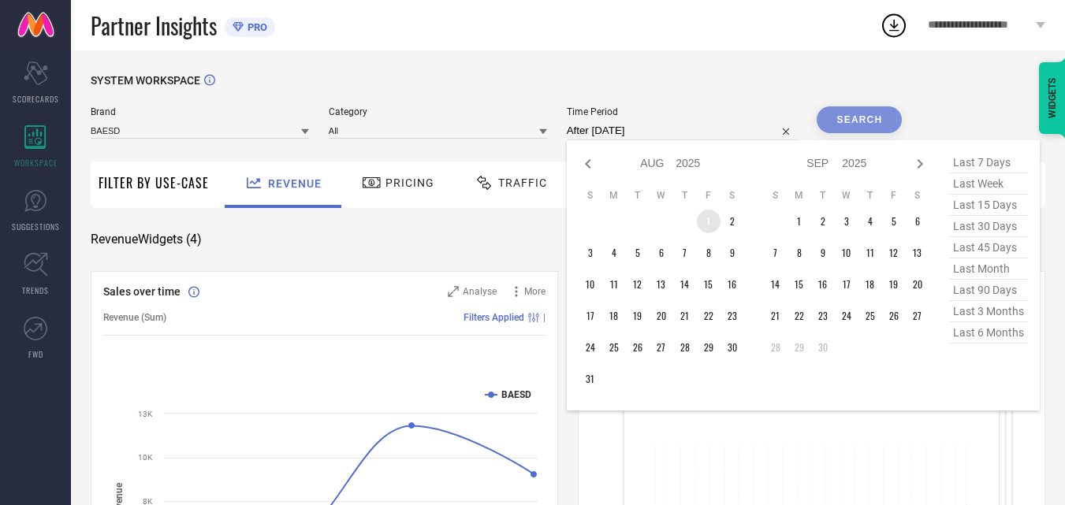
type input "[DATE] to [DATE]"
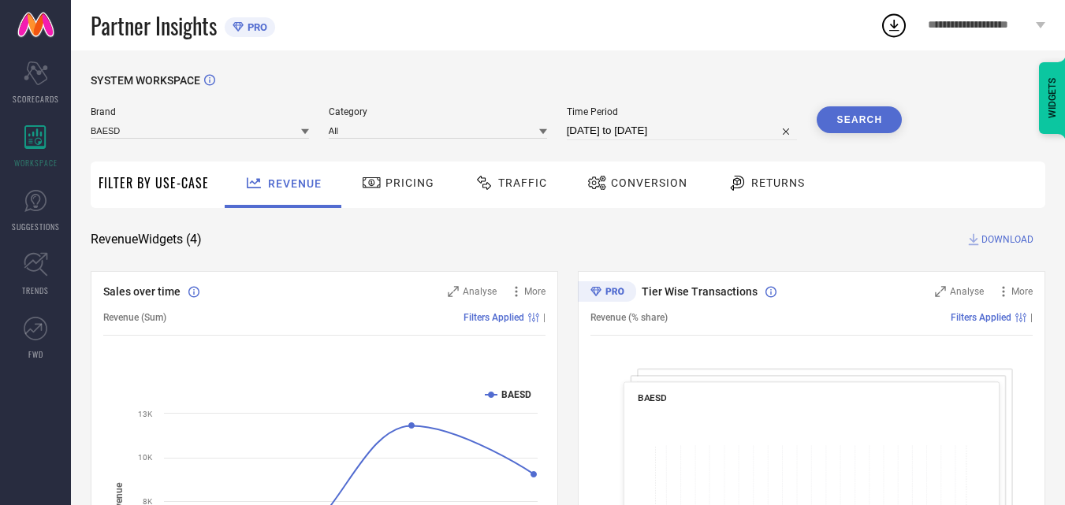
click at [609, 134] on input "[DATE] to [DATE]" at bounding box center [682, 130] width 231 height 19
select select "7"
select select "2025"
select select "8"
select select "2025"
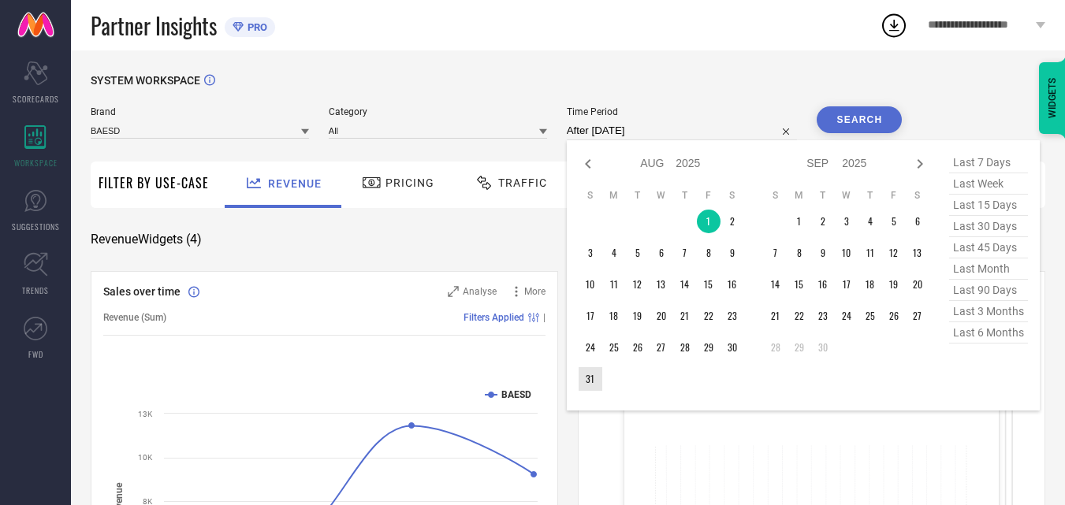
click at [599, 382] on td "31" at bounding box center [591, 379] width 24 height 24
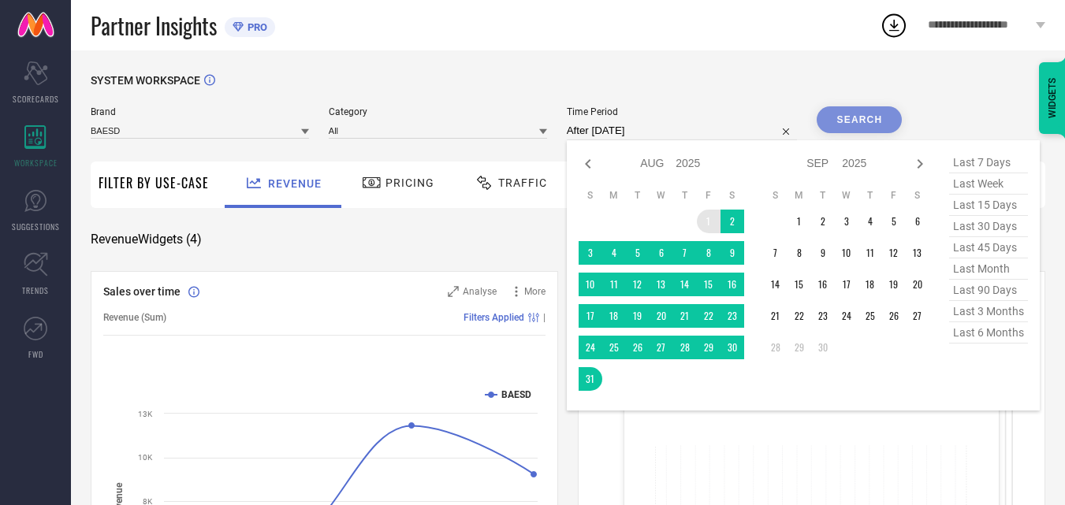
type input "[DATE] to [DATE]"
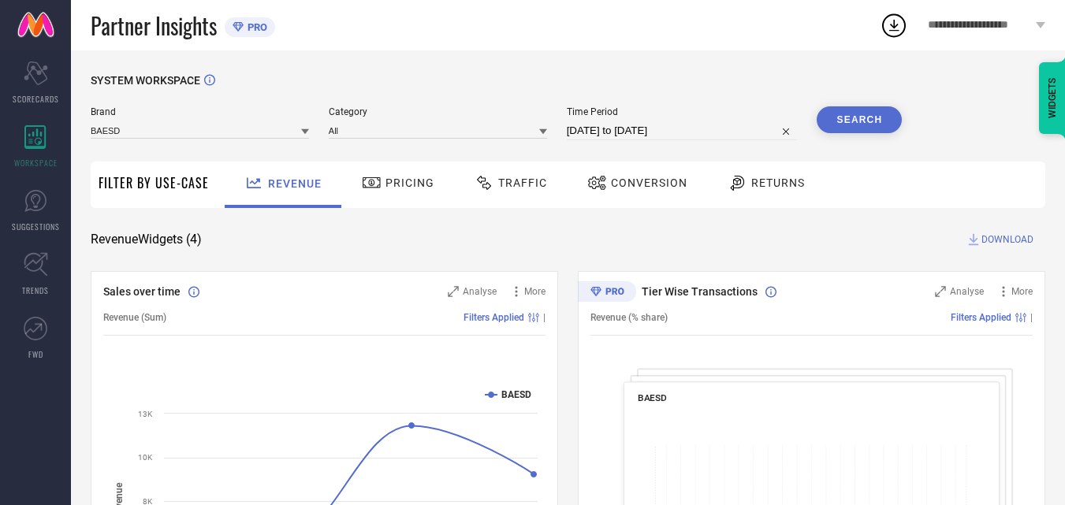
click at [845, 118] on button "Search" at bounding box center [859, 119] width 85 height 27
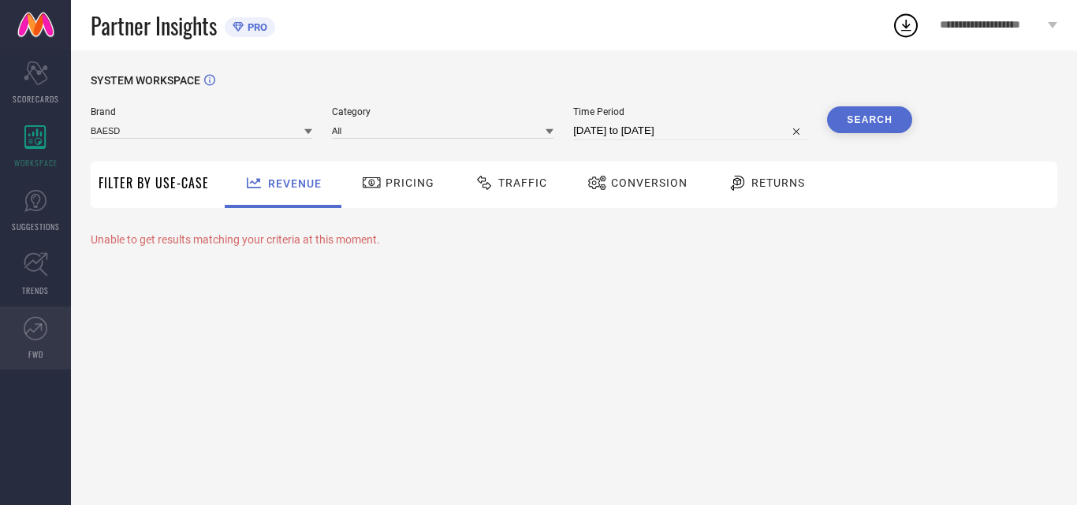
click at [45, 347] on link "FWD" at bounding box center [35, 338] width 71 height 63
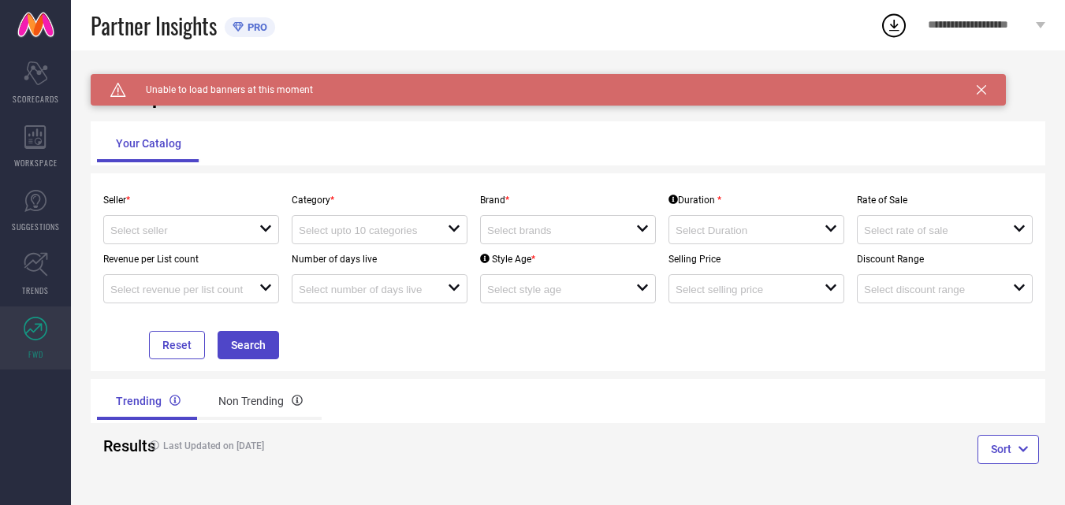
scroll to position [1, 0]
click at [250, 295] on div at bounding box center [184, 288] width 149 height 15
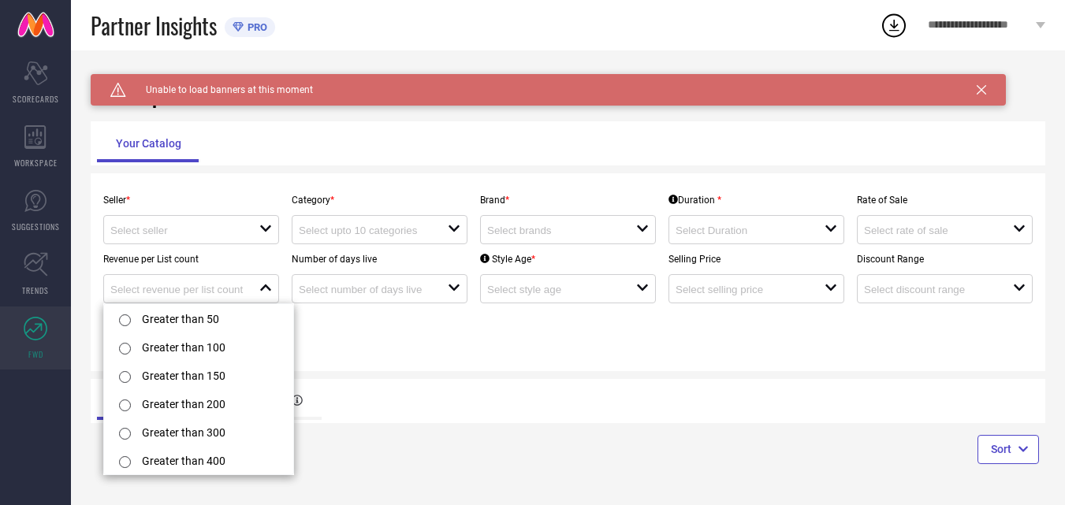
click at [411, 349] on div "Seller * open Category * open Brand * open Duration * open Rate of Sale open Re…" at bounding box center [568, 272] width 942 height 174
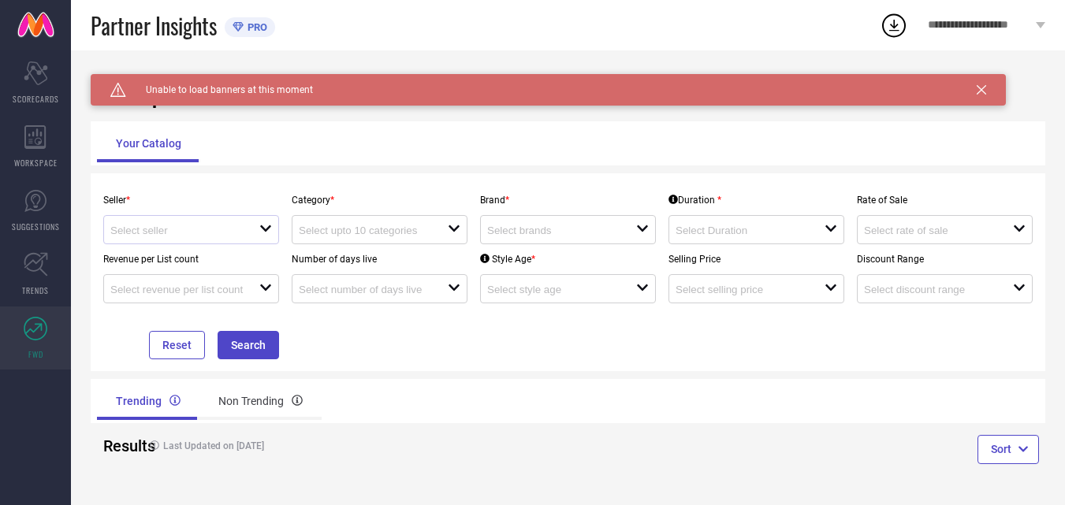
click at [206, 237] on div at bounding box center [184, 229] width 149 height 15
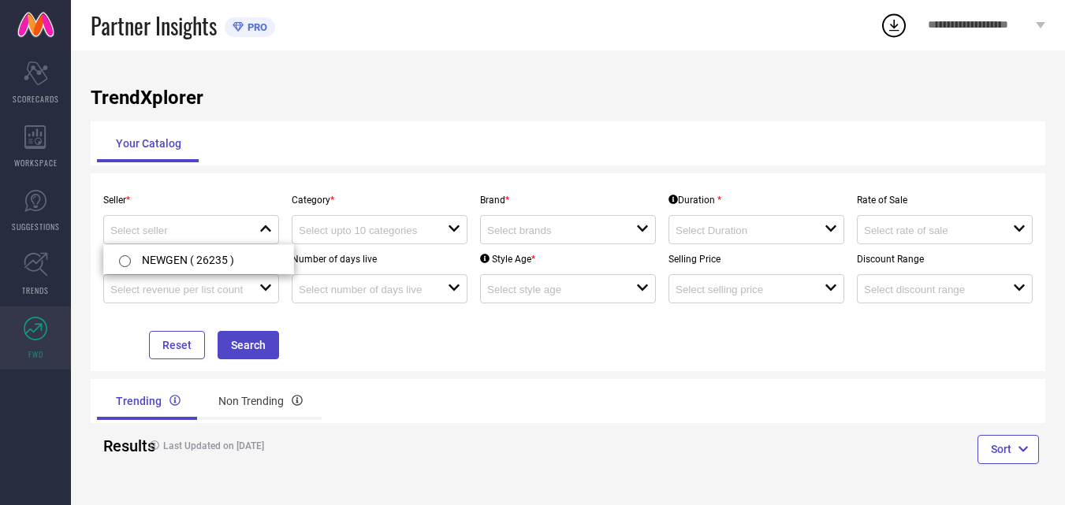
click at [368, 179] on div "Seller * close Category * open Brand * open Duration * open Rate of Sale open R…" at bounding box center [568, 272] width 955 height 198
click at [422, 218] on div "open" at bounding box center [380, 229] width 176 height 29
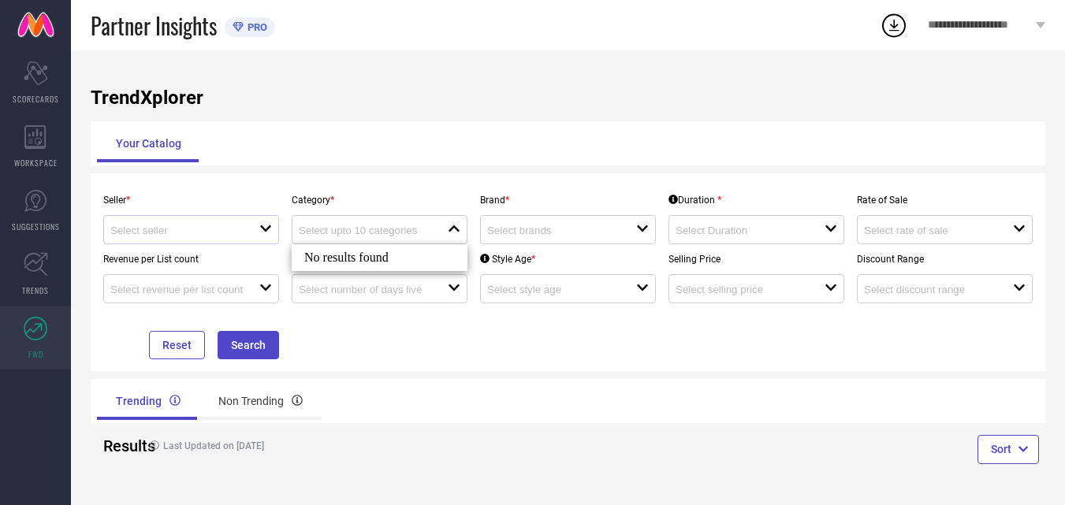
click at [252, 229] on div at bounding box center [184, 229] width 149 height 15
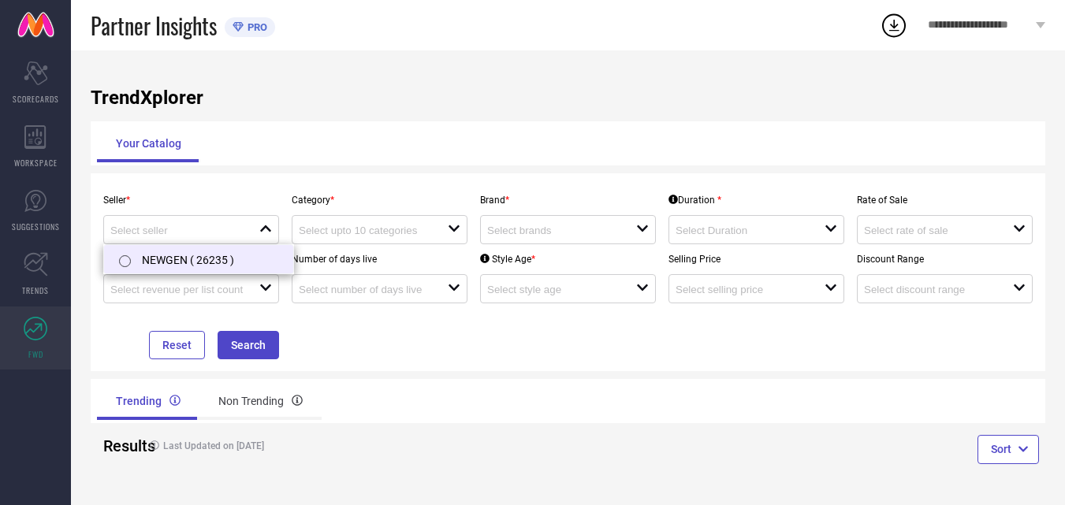
click at [202, 263] on li "NEWGEN ( 26235 )" at bounding box center [198, 259] width 189 height 28
type input "NEWGEN ( 26235 )"
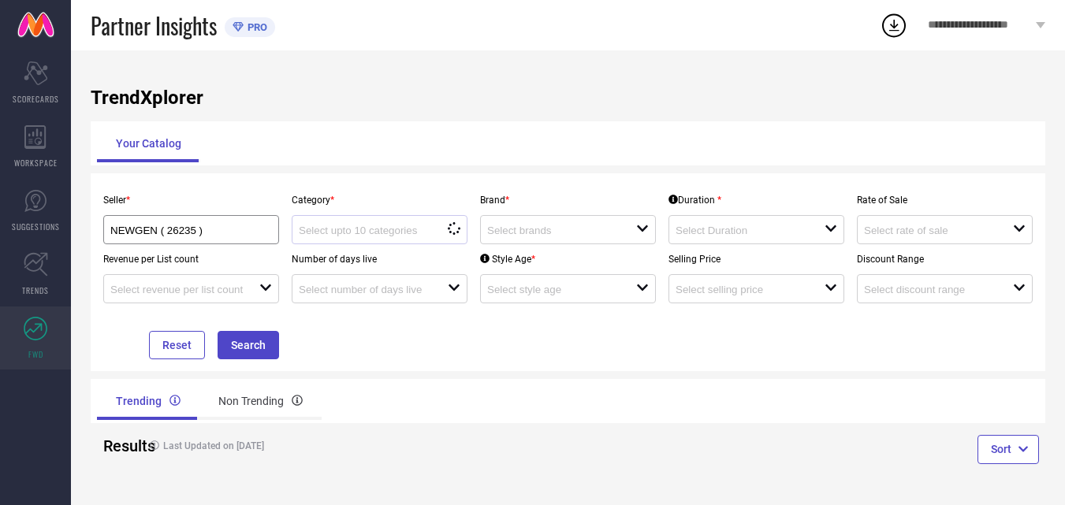
click at [401, 239] on div "loading options" at bounding box center [380, 229] width 176 height 29
click at [416, 229] on input at bounding box center [366, 231] width 134 height 12
click at [449, 227] on icon "close" at bounding box center [454, 229] width 14 height 14
click at [458, 229] on icon at bounding box center [454, 229] width 11 height 8
click at [605, 233] on input at bounding box center [554, 231] width 134 height 12
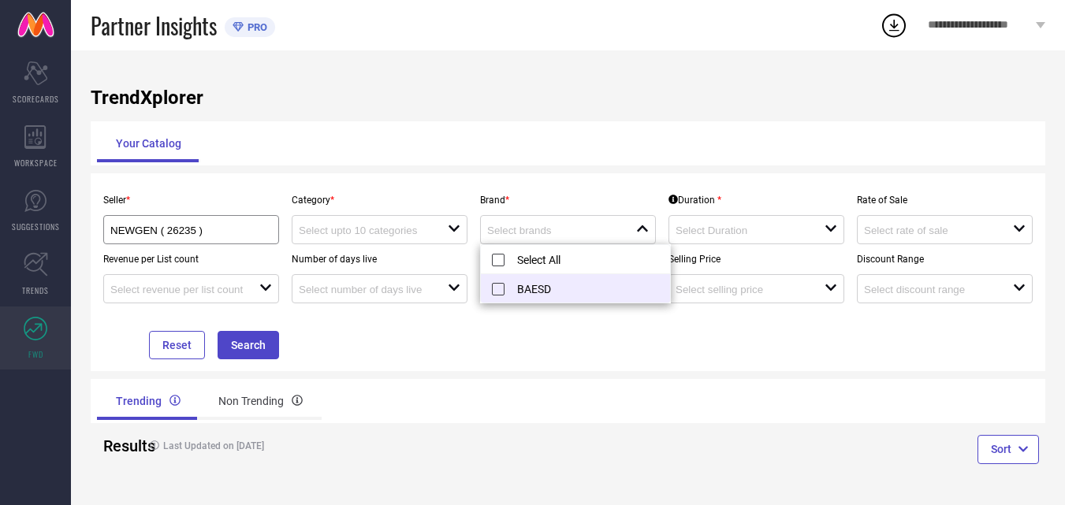
click at [535, 288] on li "BAESD" at bounding box center [575, 288] width 189 height 28
type input "BAESD"
click at [789, 224] on div at bounding box center [750, 229] width 149 height 15
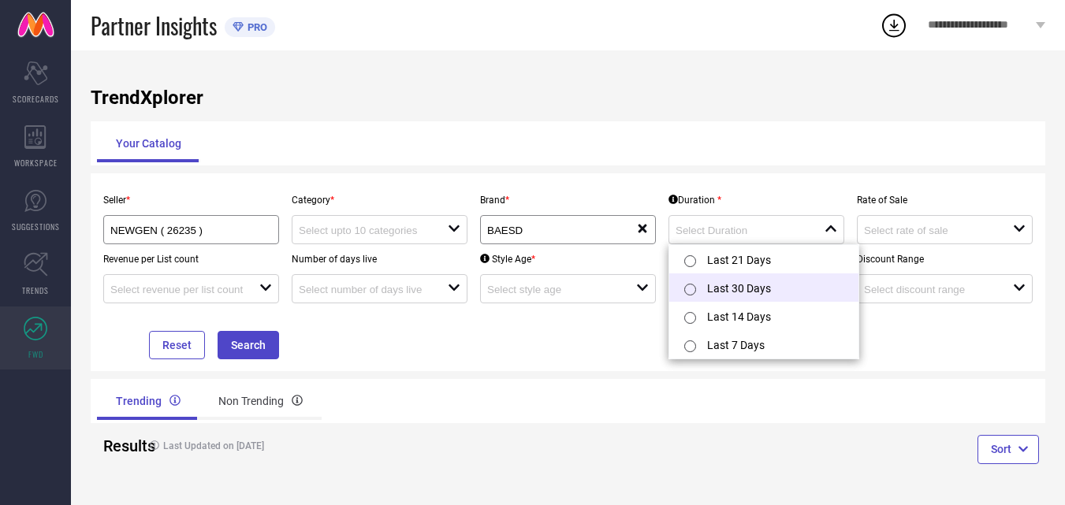
click at [774, 282] on li "Last 30 Days" at bounding box center [763, 288] width 189 height 28
type input "Last 30 Days"
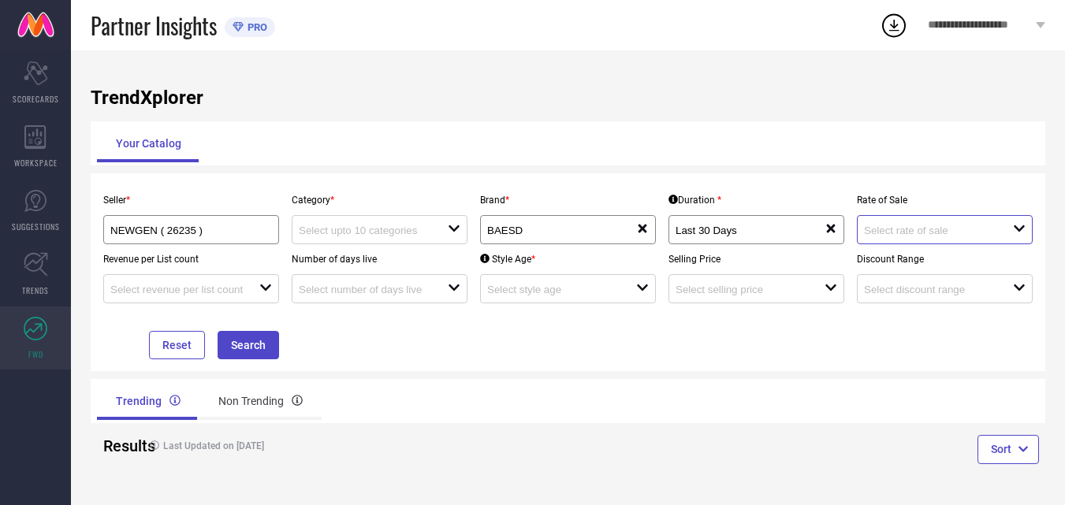
click at [931, 235] on input at bounding box center [931, 231] width 134 height 12
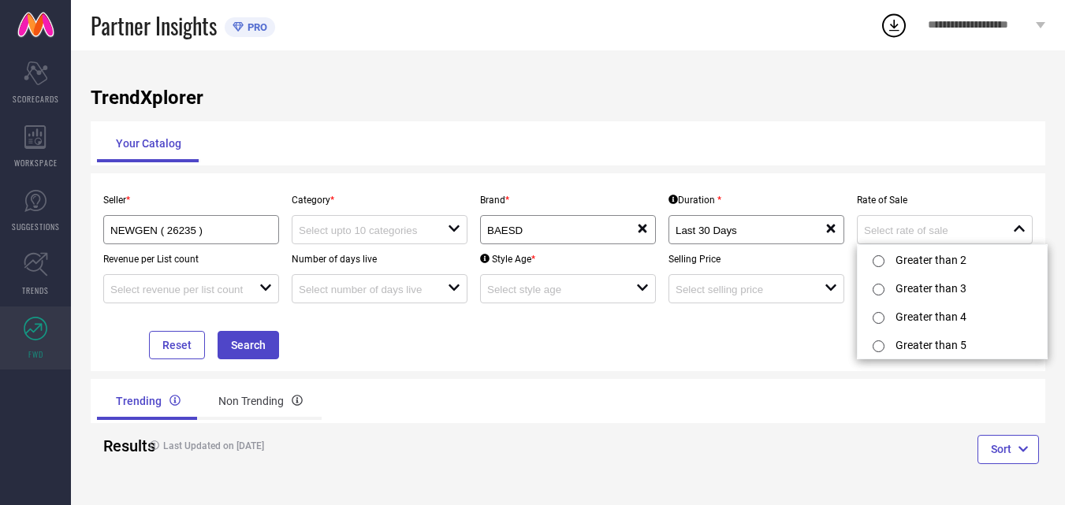
click at [493, 329] on div "Seller * NEWGEN ( 26235 ) Category * open Brand * BAESD reset Duration * Last 3…" at bounding box center [568, 272] width 942 height 174
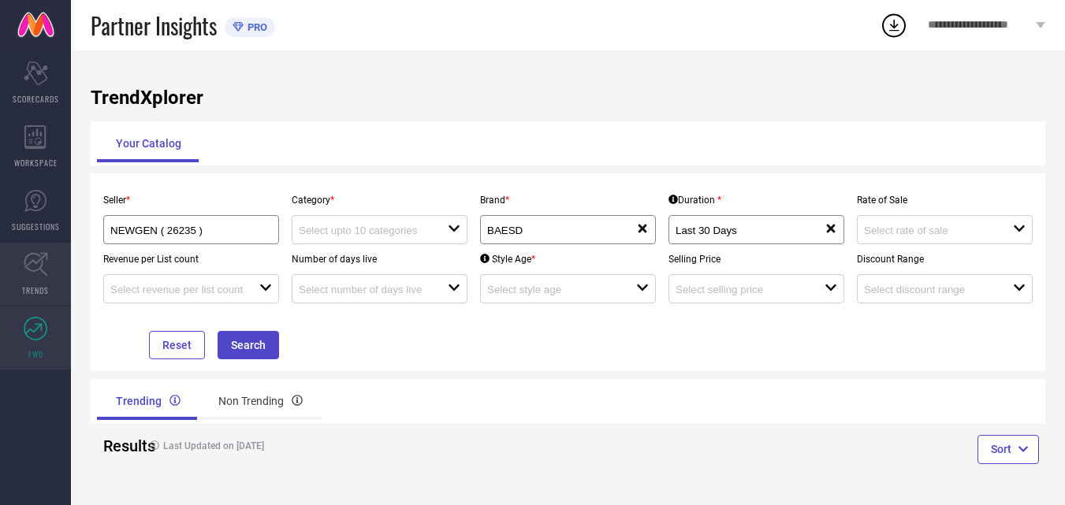
click at [39, 253] on icon at bounding box center [36, 264] width 24 height 24
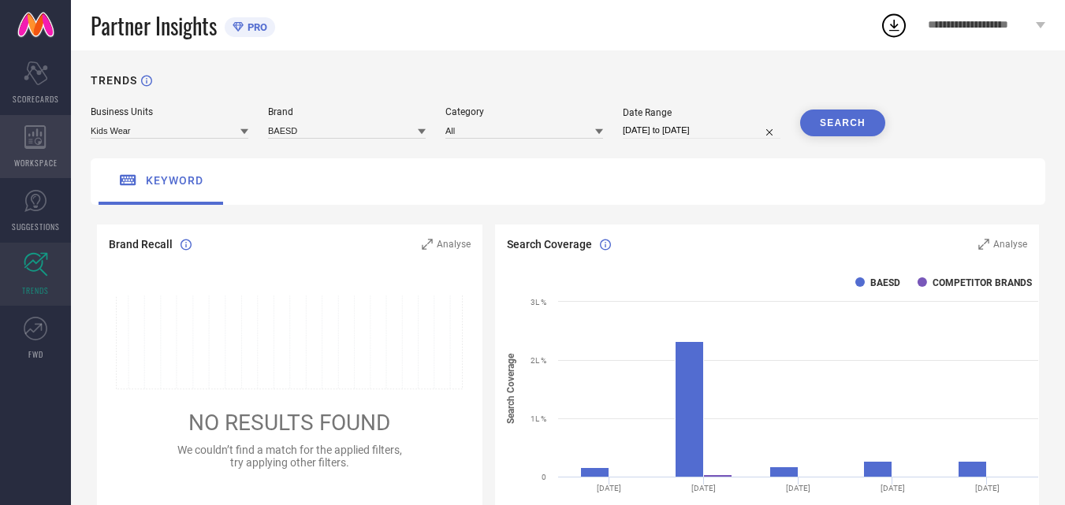
click at [27, 143] on icon at bounding box center [35, 137] width 22 height 24
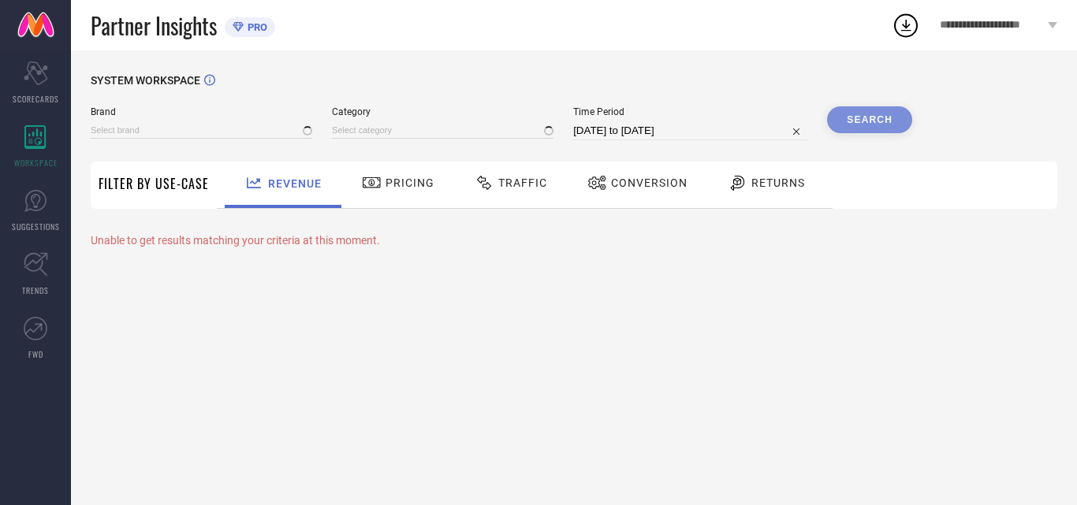
type input "BAESD"
type input "All"
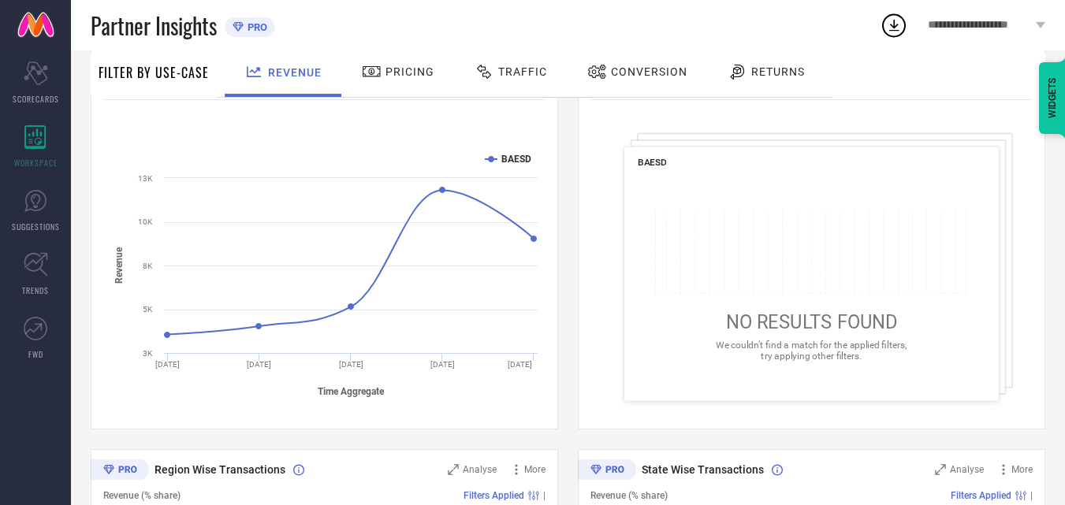
scroll to position [158, 0]
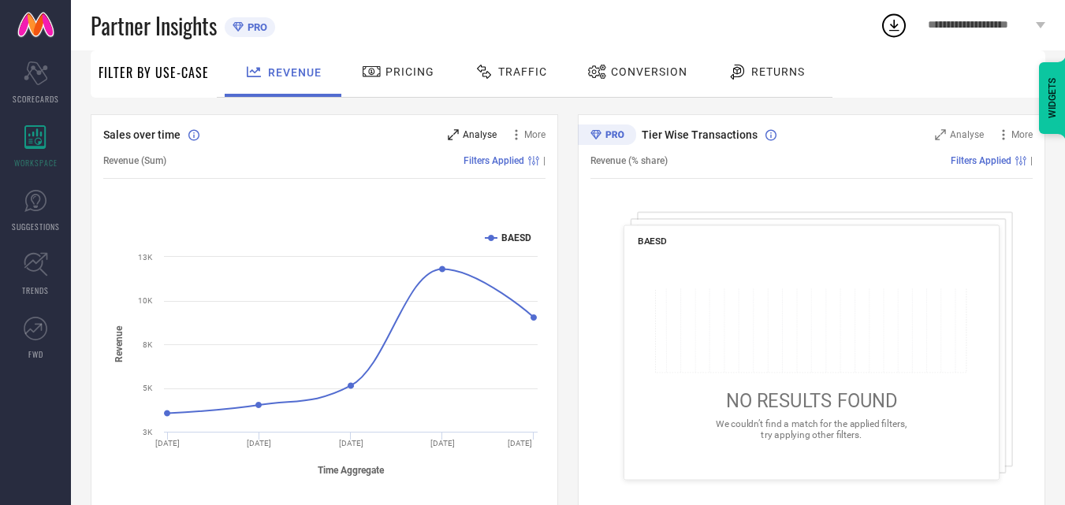
click at [461, 130] on div "Analyse" at bounding box center [472, 135] width 49 height 16
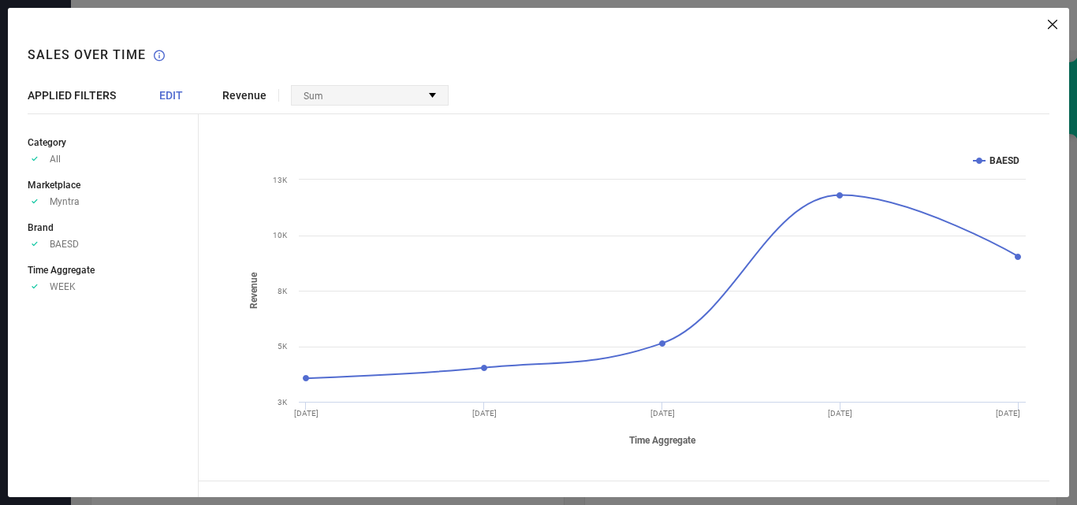
click at [374, 97] on div "Sum" at bounding box center [370, 95] width 156 height 19
click at [559, 82] on div "Revenue Sum No options available Created with Highcharts 9.3.3 Time Aggregate R…" at bounding box center [634, 253] width 870 height 490
click at [1051, 28] on icon at bounding box center [1052, 24] width 9 height 9
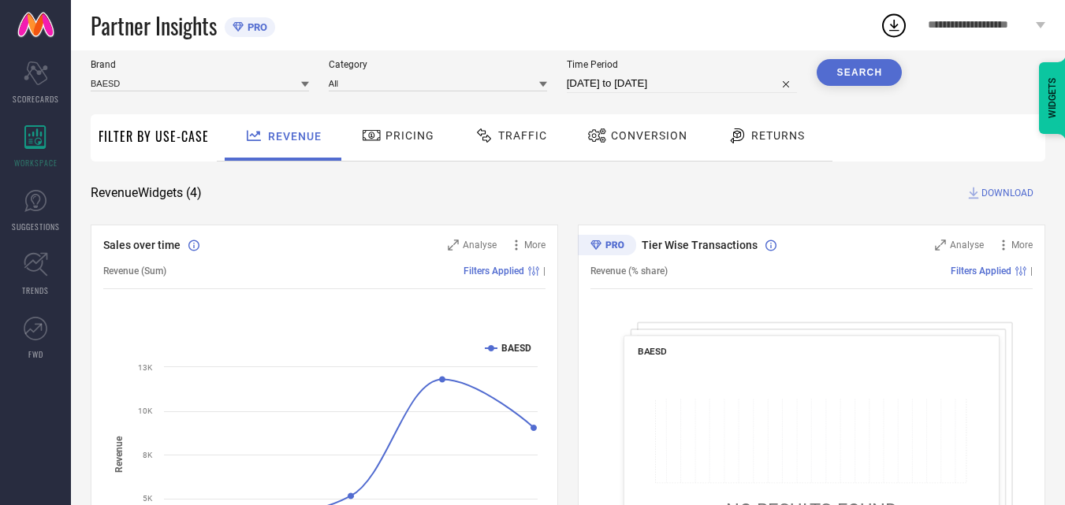
scroll to position [0, 0]
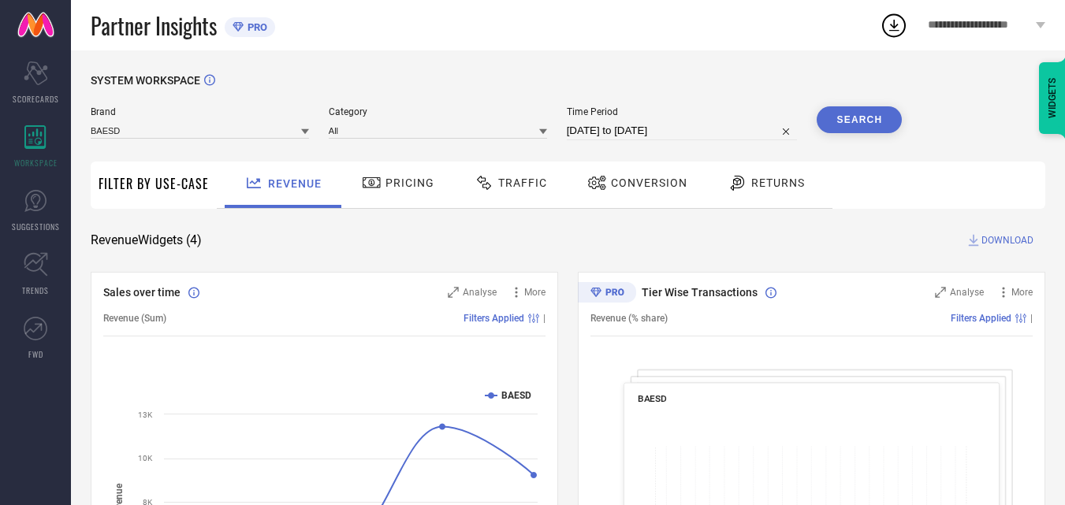
click at [413, 195] on div "Pricing" at bounding box center [398, 182] width 80 height 27
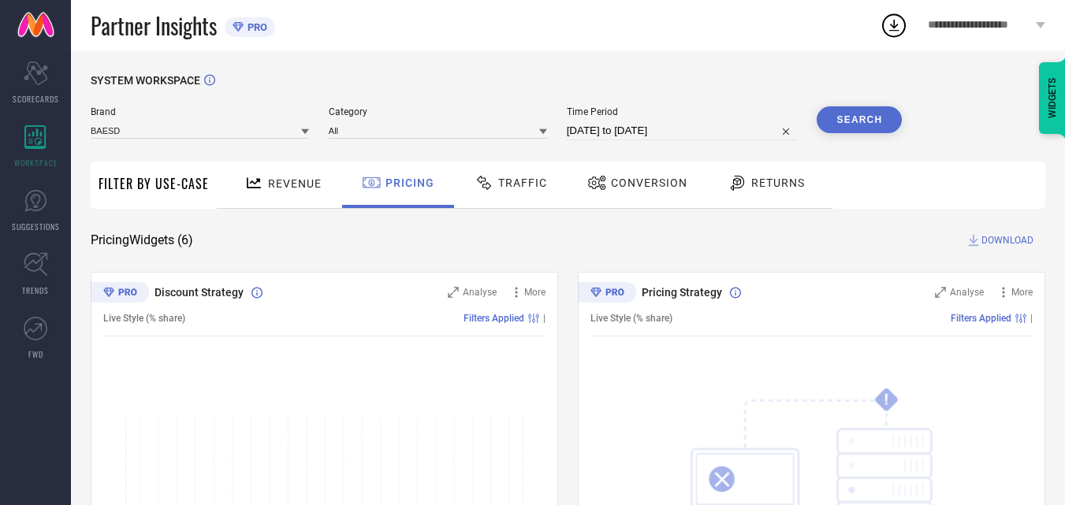
click at [516, 181] on span "Traffic" at bounding box center [522, 183] width 49 height 13
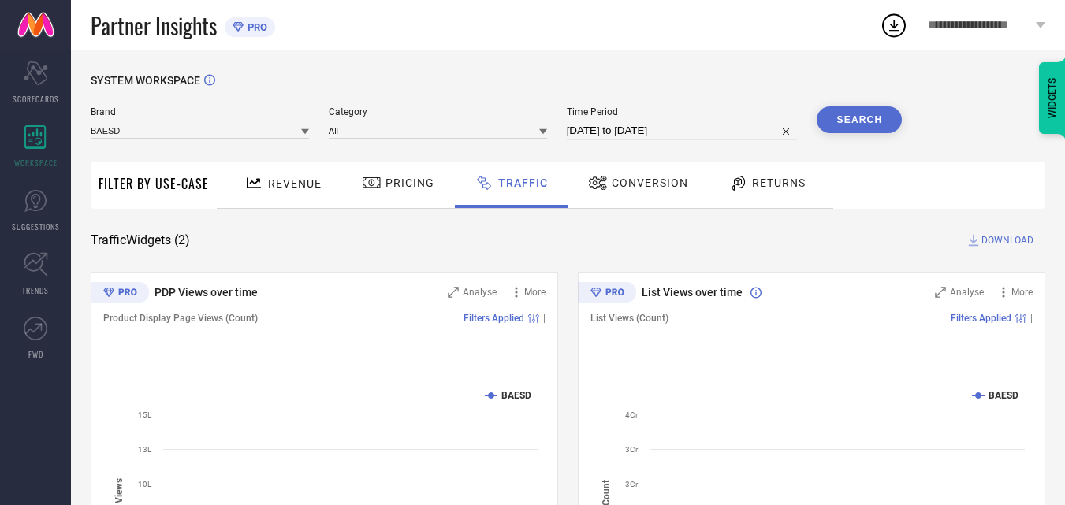
click at [622, 191] on div "Conversion" at bounding box center [638, 182] width 108 height 27
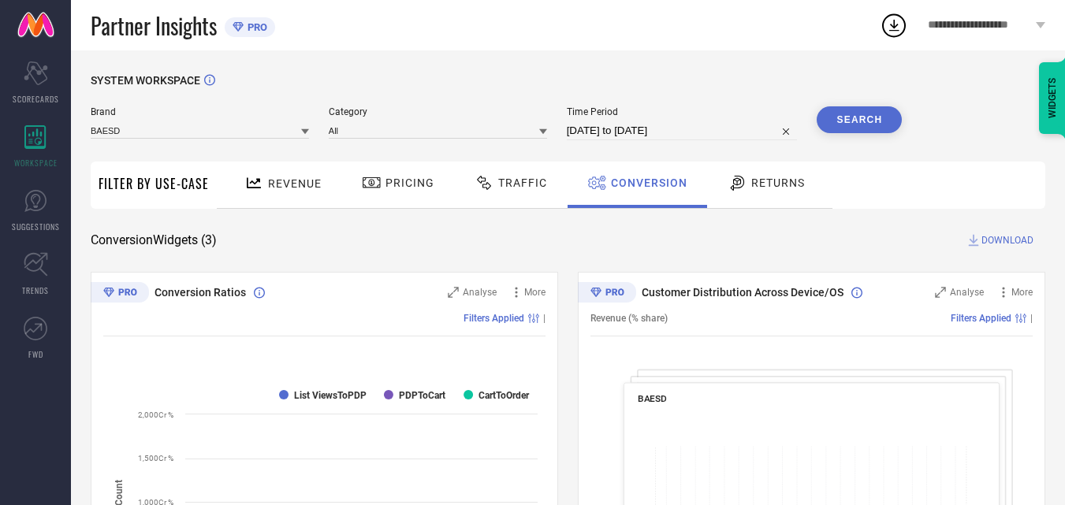
click at [521, 187] on span "Traffic" at bounding box center [522, 183] width 49 height 13
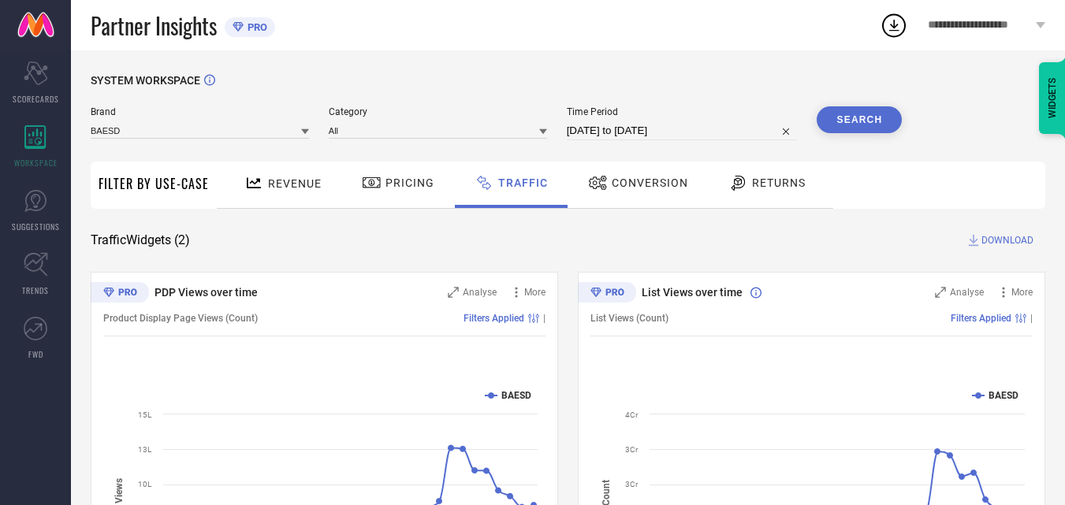
click at [644, 192] on div "Conversion" at bounding box center [638, 182] width 108 height 27
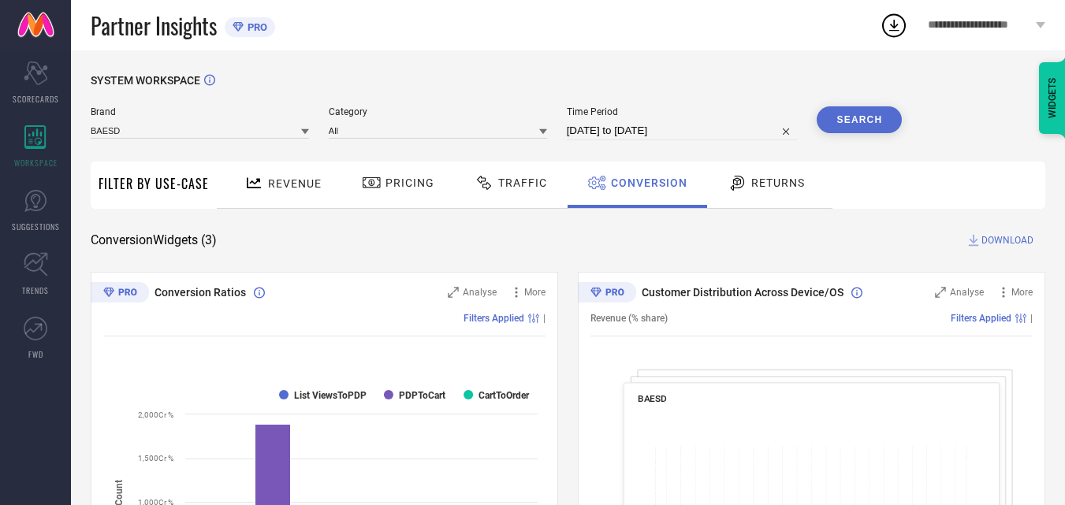
click at [268, 186] on span "Revenue" at bounding box center [295, 183] width 54 height 13
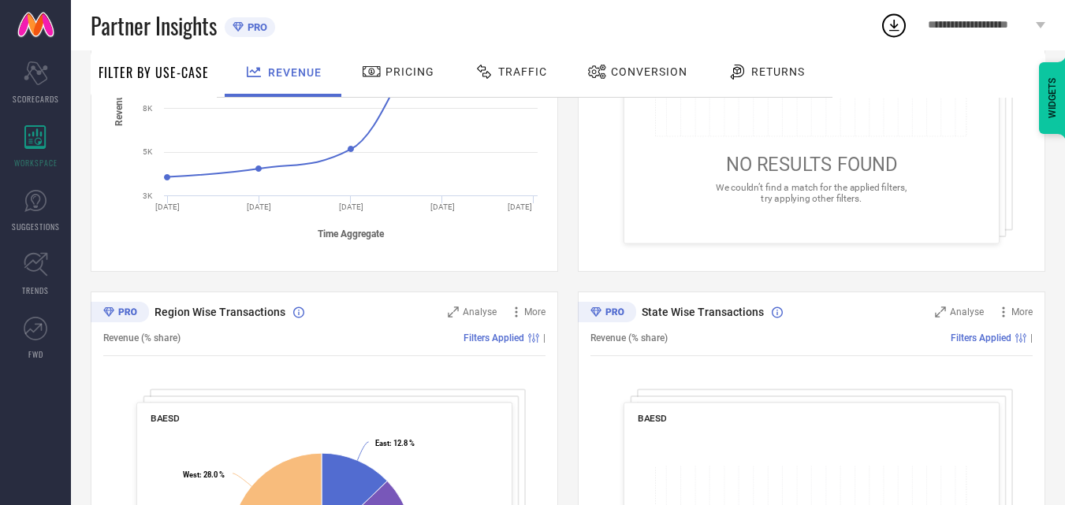
scroll to position [79, 0]
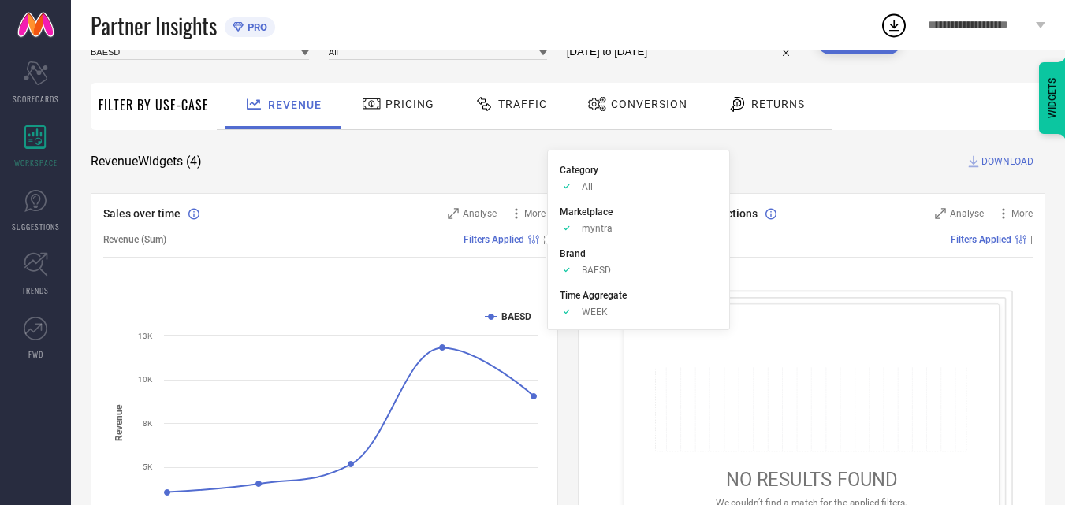
click at [518, 240] on span "Filters Applied" at bounding box center [494, 239] width 61 height 11
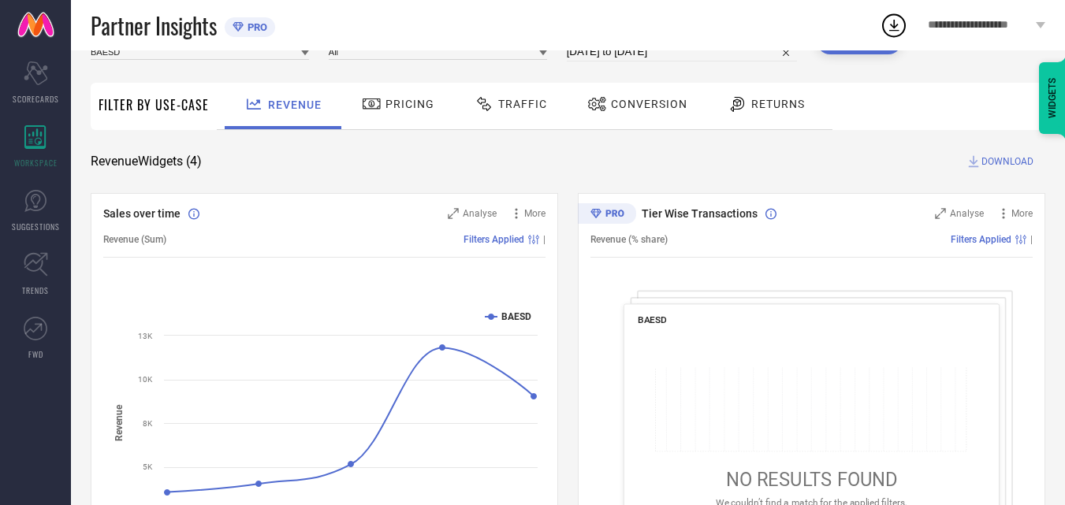
click at [486, 243] on span "Filters Applied" at bounding box center [494, 239] width 61 height 11
click at [535, 242] on circle at bounding box center [533, 241] width 2 height 2
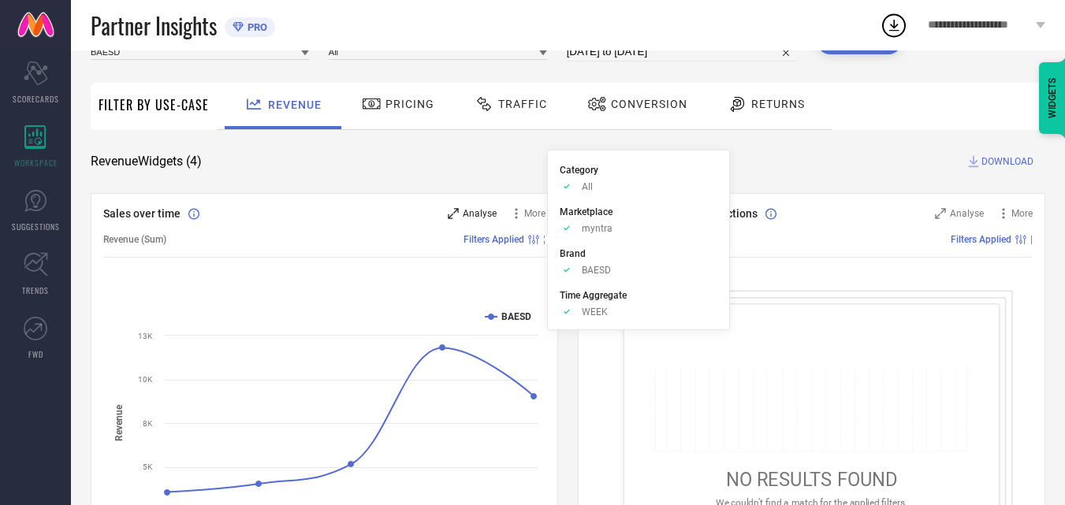
click at [476, 210] on span "Analyse" at bounding box center [480, 213] width 34 height 11
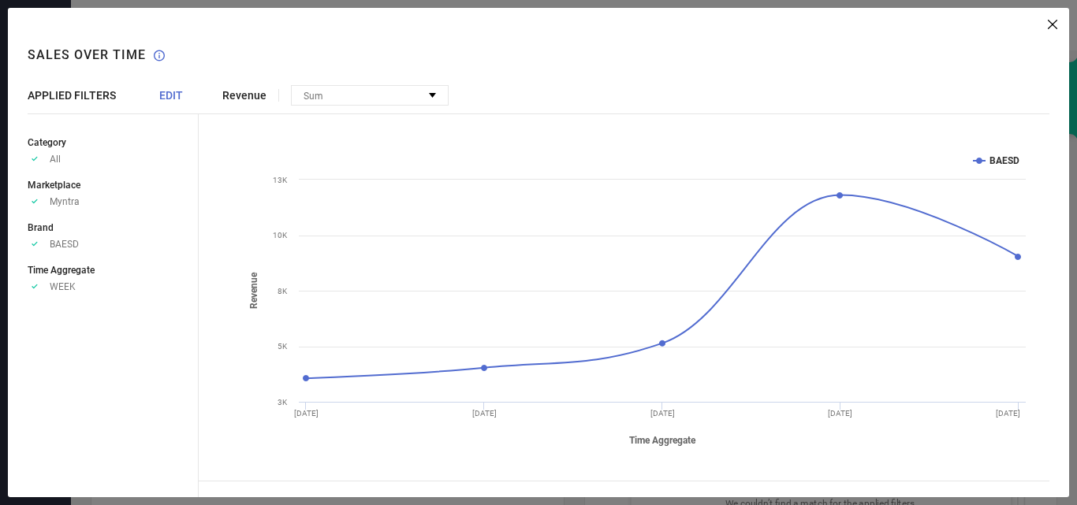
click at [1049, 23] on icon at bounding box center [1052, 24] width 9 height 9
